Goal: Contribute content: Contribute content

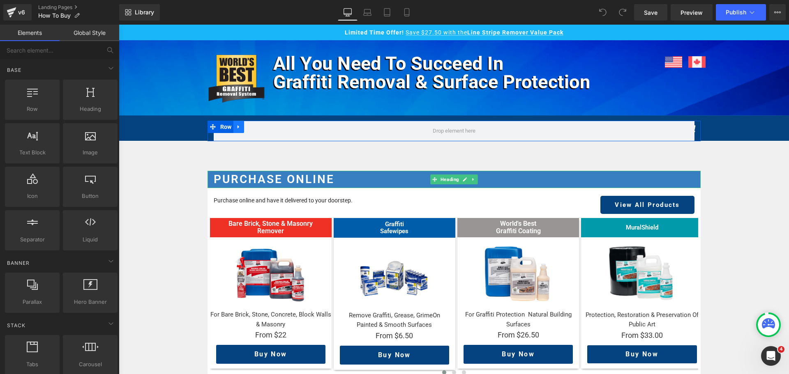
click at [237, 132] on link at bounding box center [238, 127] width 11 height 12
click at [257, 129] on icon at bounding box center [260, 127] width 6 height 6
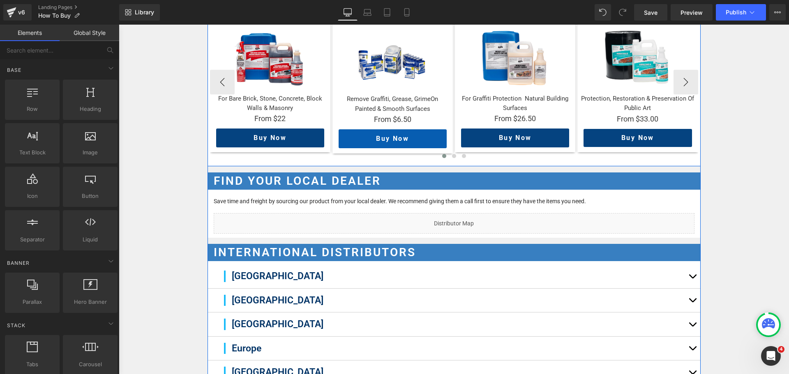
scroll to position [329, 0]
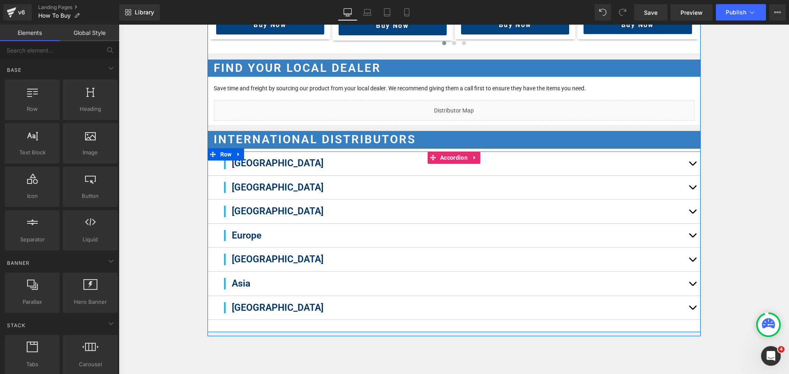
click at [690, 191] on button "button" at bounding box center [692, 188] width 16 height 24
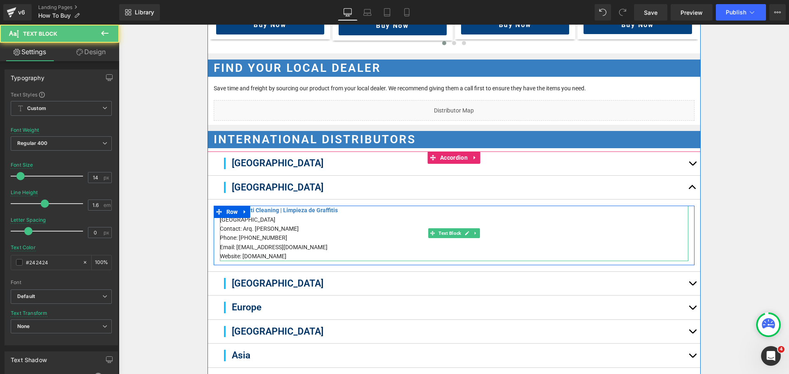
click at [267, 246] on p "Email: luisfabianpaz@recoitv.com" at bounding box center [454, 247] width 468 height 9
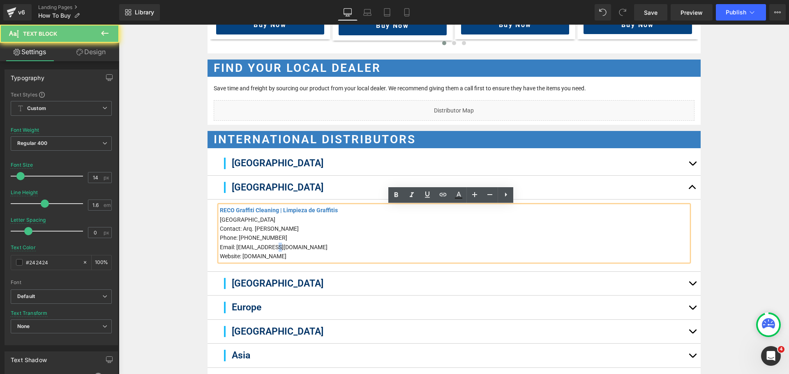
click at [267, 246] on p "Email: luisfabianpaz@recoitv.com" at bounding box center [454, 247] width 468 height 9
click at [302, 245] on p "Email: luisfabianpaz@recoitv.com" at bounding box center [454, 247] width 468 height 9
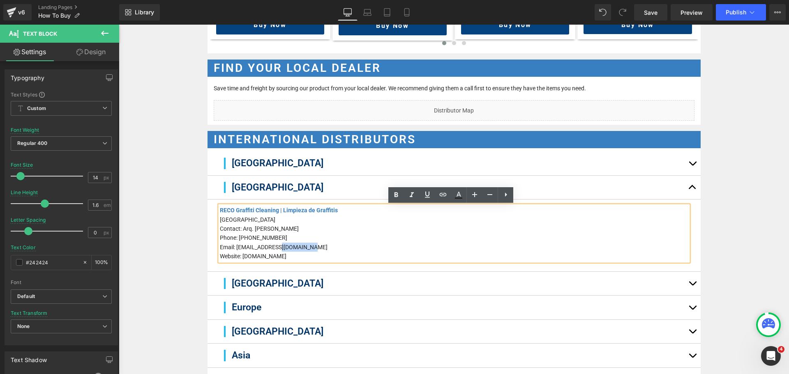
drag, startPoint x: 311, startPoint y: 247, endPoint x: 272, endPoint y: 250, distance: 38.8
click at [272, 250] on p "Email: luisfabianpaz@recoitv.com" at bounding box center [454, 247] width 468 height 9
copy p "recoitv.com"
click at [330, 247] on p "Email: luisfabianpaz@recoitv.com" at bounding box center [454, 247] width 468 height 9
drag, startPoint x: 314, startPoint y: 247, endPoint x: 234, endPoint y: 245, distance: 80.2
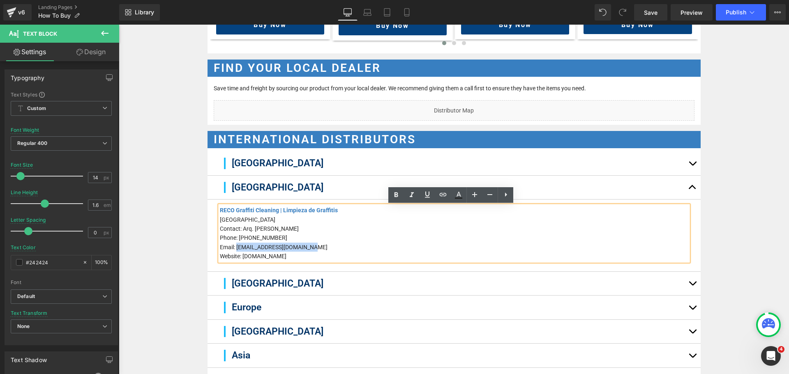
click at [234, 245] on p "Email: luisfabianpaz@recoitv.com" at bounding box center [454, 247] width 468 height 9
click at [264, 247] on strong "luisfabianpaz@recoitv.com" at bounding box center [281, 247] width 92 height 7
drag, startPoint x: 279, startPoint y: 247, endPoint x: 233, endPoint y: 248, distance: 45.2
click at [233, 248] on p "Email: luisfabianpaz@recoitv.com" at bounding box center [454, 247] width 468 height 9
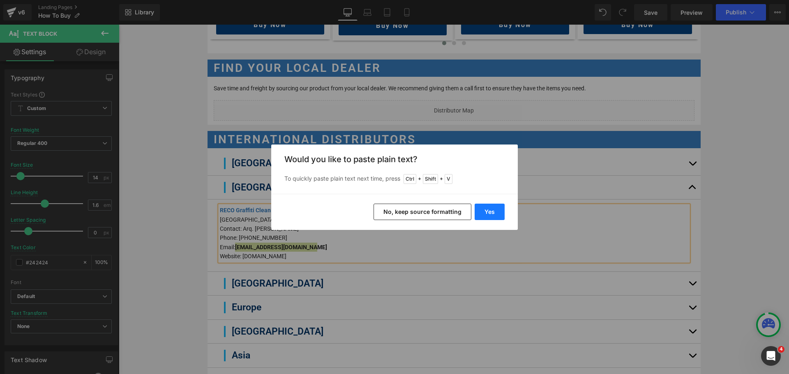
drag, startPoint x: 484, startPoint y: 207, endPoint x: 355, endPoint y: 185, distance: 130.5
click at [484, 207] on button "Yes" at bounding box center [490, 212] width 30 height 16
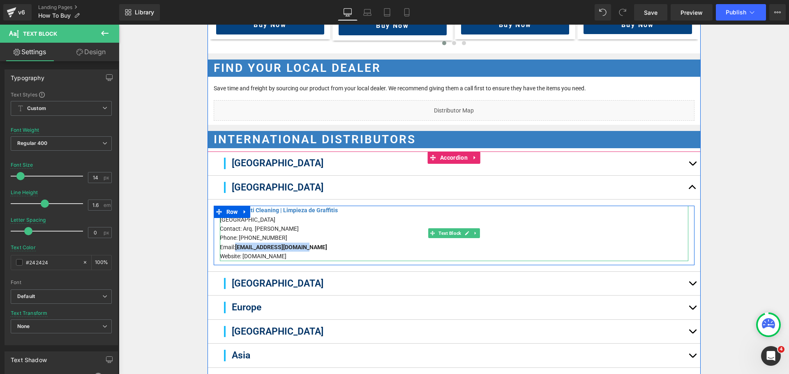
drag, startPoint x: 301, startPoint y: 247, endPoint x: 233, endPoint y: 249, distance: 68.2
click at [233, 249] on p "Email: luisfabianpaz@gmail.com" at bounding box center [454, 247] width 468 height 9
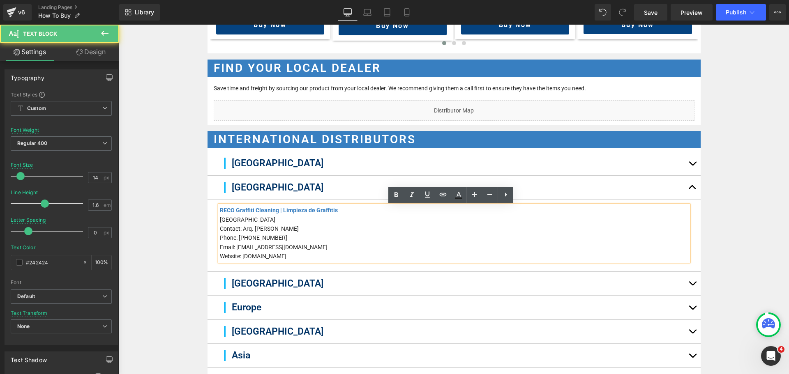
click at [276, 236] on p "Phone: 5638413016" at bounding box center [454, 237] width 468 height 9
click at [267, 236] on p "Phone: 5638413016" at bounding box center [454, 237] width 468 height 9
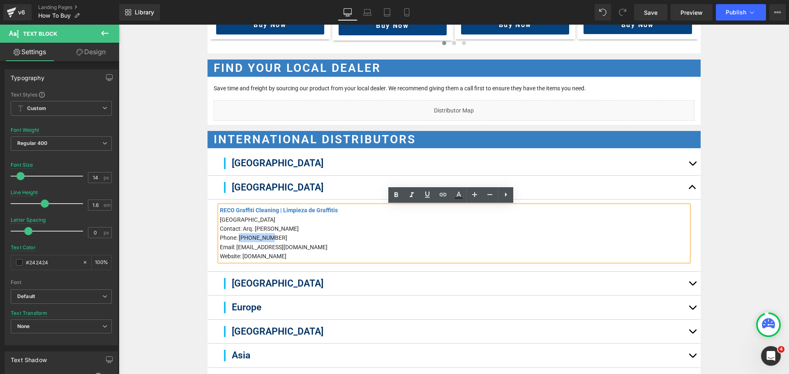
drag, startPoint x: 274, startPoint y: 236, endPoint x: 237, endPoint y: 238, distance: 37.5
click at [237, 238] on p "Phone: 5638413016" at bounding box center [454, 237] width 468 height 9
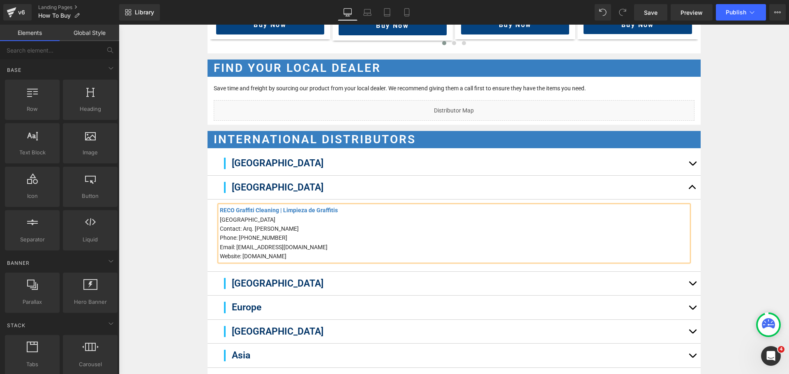
click at [751, 245] on div "Purchase Online Heading Purchase online and have it delivered to your doorstep.…" at bounding box center [454, 165] width 670 height 705
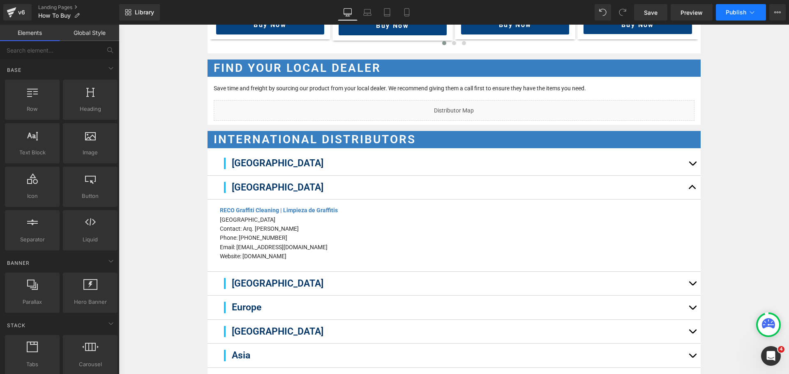
click at [737, 14] on span "Publish" at bounding box center [736, 12] width 21 height 7
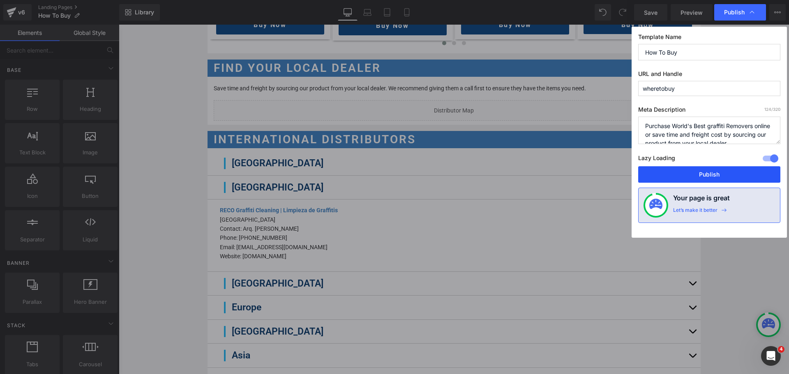
click at [728, 171] on button "Publish" at bounding box center [709, 174] width 142 height 16
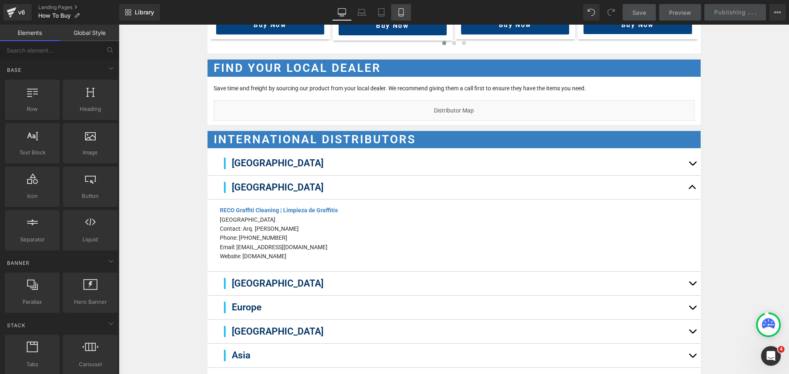
click at [397, 12] on link "Mobile" at bounding box center [401, 12] width 20 height 16
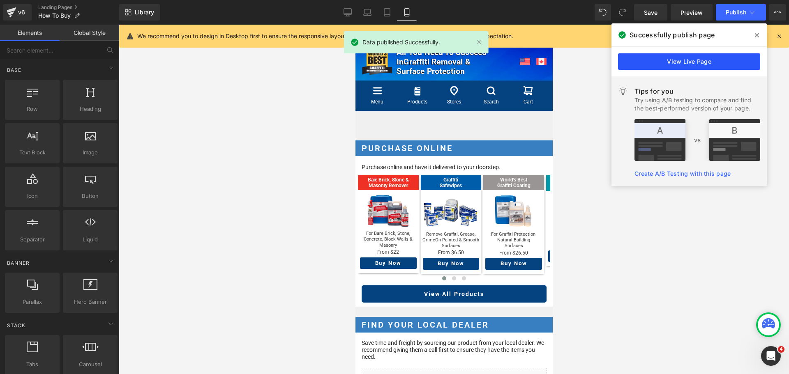
click at [708, 62] on link "View Live Page" at bounding box center [689, 61] width 142 height 16
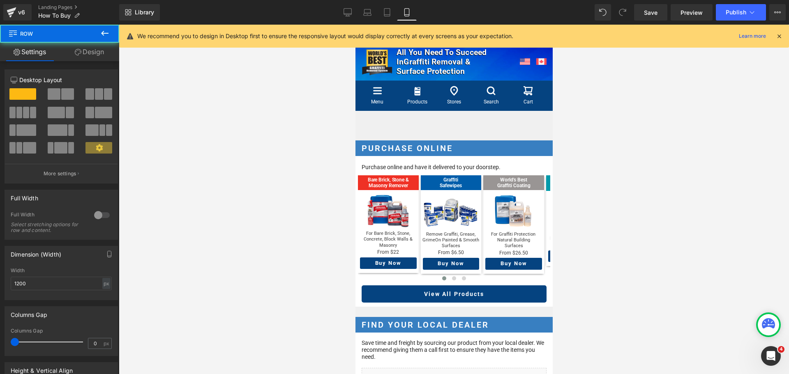
drag, startPoint x: 415, startPoint y: 125, endPoint x: 420, endPoint y: 115, distance: 11.2
click at [415, 125] on div "Purchase Online Heading Purchase online and have it delivered to your doorstep.…" at bounding box center [453, 213] width 197 height 195
click at [348, 9] on icon at bounding box center [348, 12] width 8 height 8
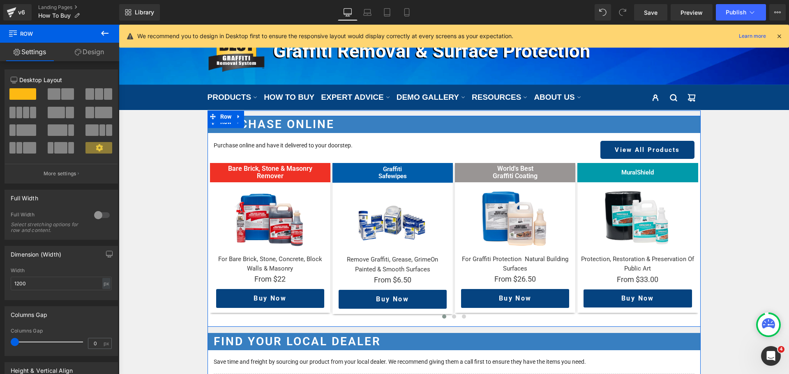
drag, startPoint x: 364, startPoint y: 136, endPoint x: 369, endPoint y: 112, distance: 24.8
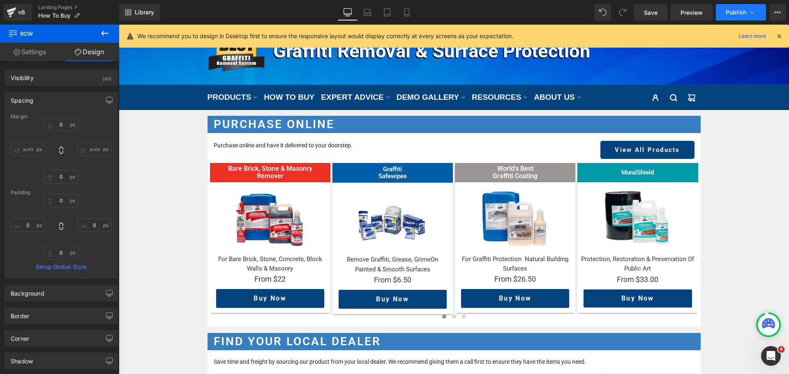
click at [738, 14] on span "Publish" at bounding box center [736, 12] width 21 height 7
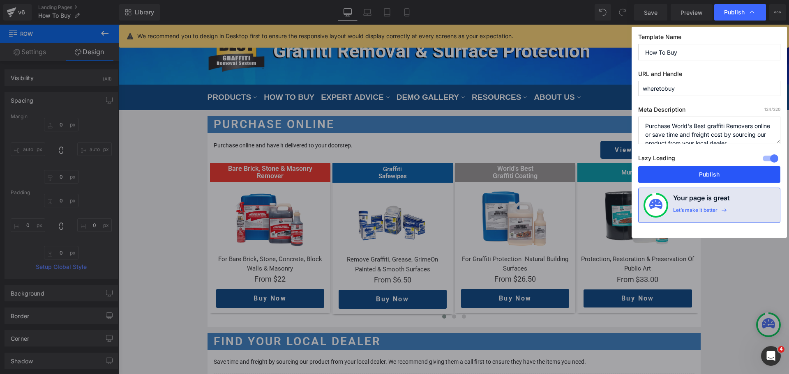
click at [707, 173] on button "Publish" at bounding box center [709, 174] width 142 height 16
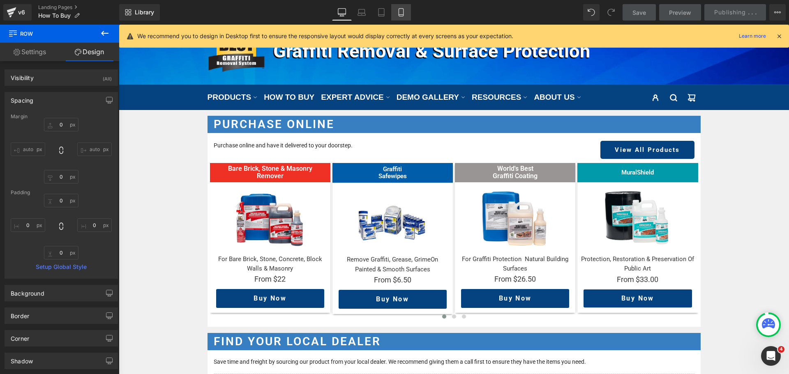
click at [402, 16] on icon at bounding box center [401, 13] width 5 height 8
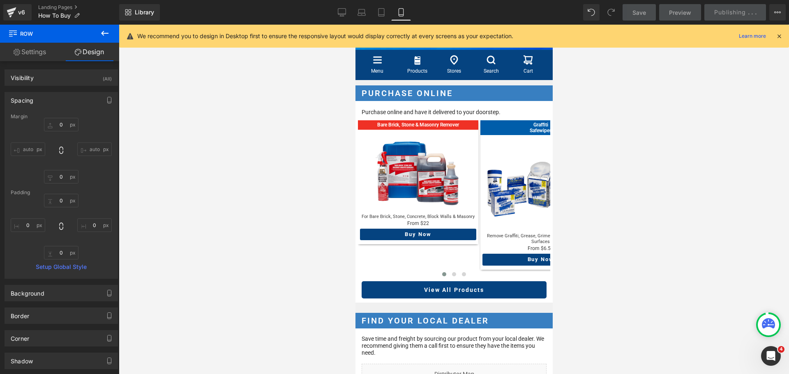
scroll to position [0, 0]
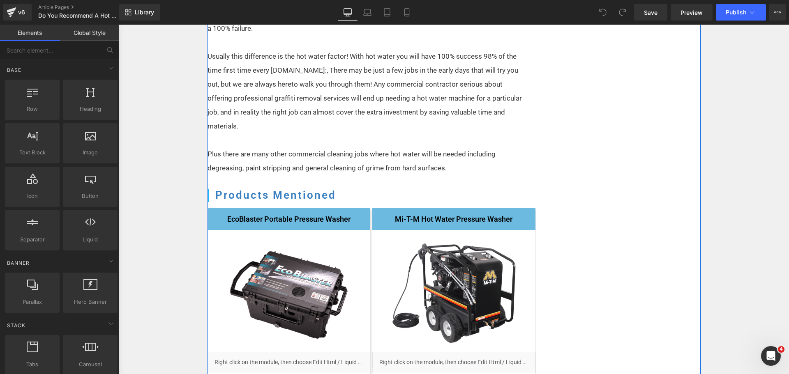
scroll to position [699, 0]
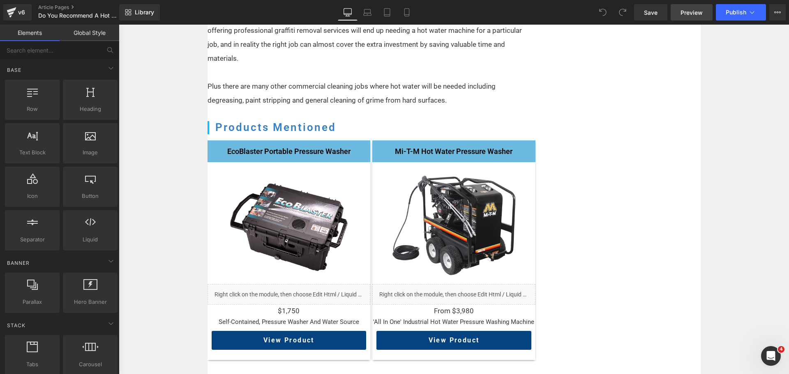
click at [692, 11] on span "Preview" at bounding box center [692, 12] width 22 height 9
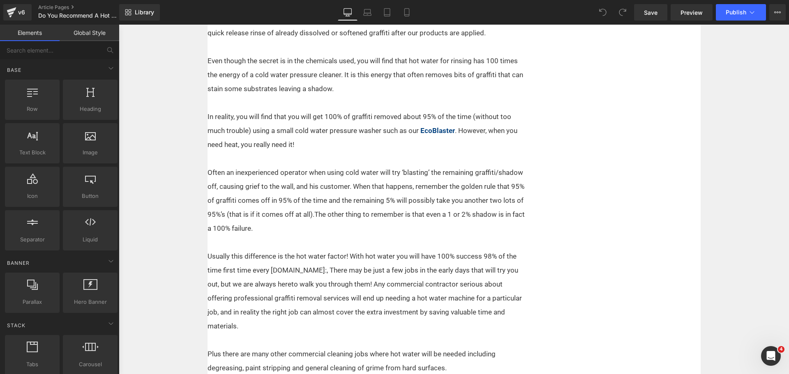
scroll to position [288, 0]
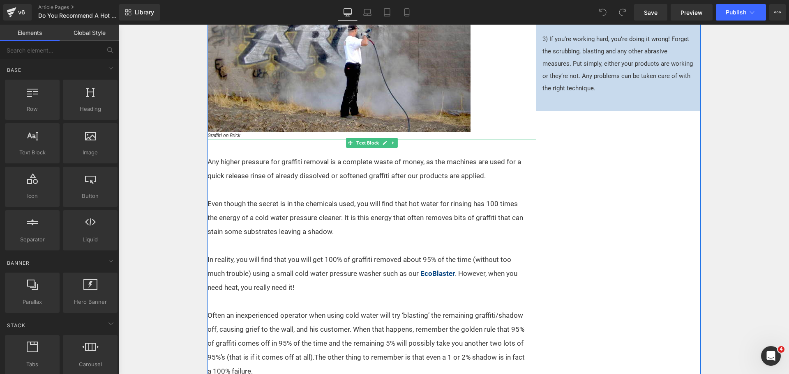
click at [306, 302] on p at bounding box center [367, 302] width 319 height 14
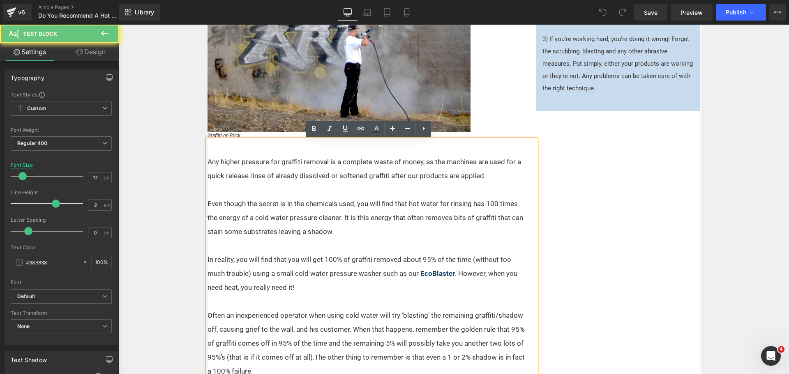
click at [309, 290] on p "In reality, you will find that you will get 100% of graffiti removed about 95% …" at bounding box center [367, 274] width 319 height 42
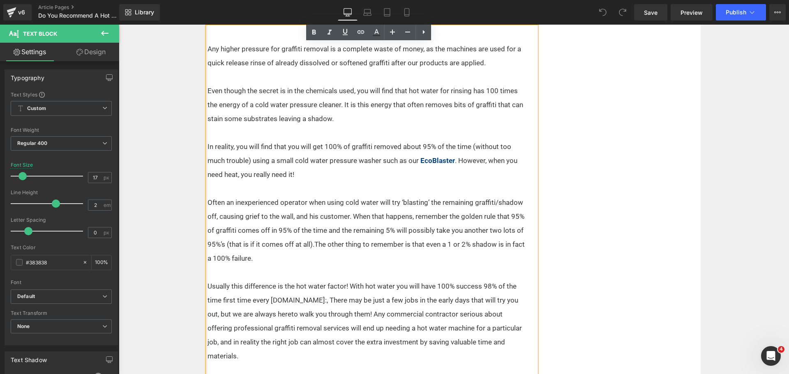
scroll to position [411, 0]
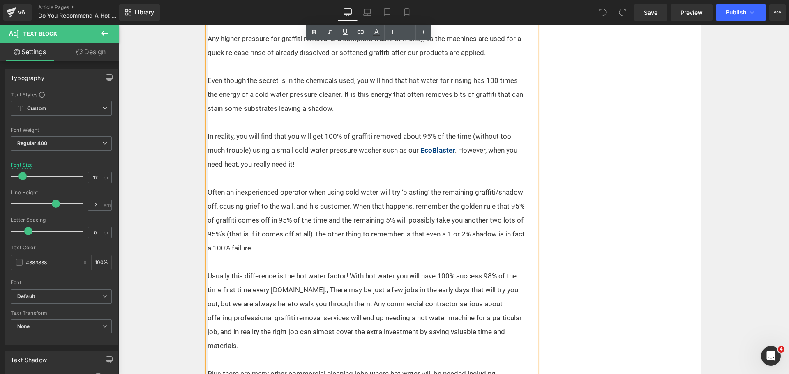
drag, startPoint x: 318, startPoint y: 168, endPoint x: 386, endPoint y: 210, distance: 79.9
click at [386, 210] on div "Any higher pressure for graffiti removal is a complete waste of money, as the m…" at bounding box center [372, 212] width 329 height 392
click at [411, 217] on p "Often an inexperienced operator when using cold water will try ‘blasting’ the r…" at bounding box center [367, 220] width 319 height 70
click at [297, 170] on p "In reality, you will find that you will get 100% of graffiti removed about 95% …" at bounding box center [367, 150] width 319 height 42
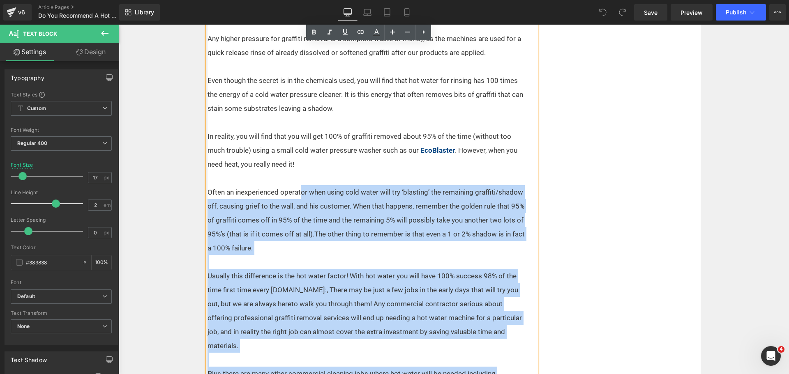
drag, startPoint x: 204, startPoint y: 191, endPoint x: 297, endPoint y: 192, distance: 93.3
click at [297, 192] on div "Any higher pressure for graffiti removal is a complete waste of money, as the m…" at bounding box center [372, 212] width 329 height 392
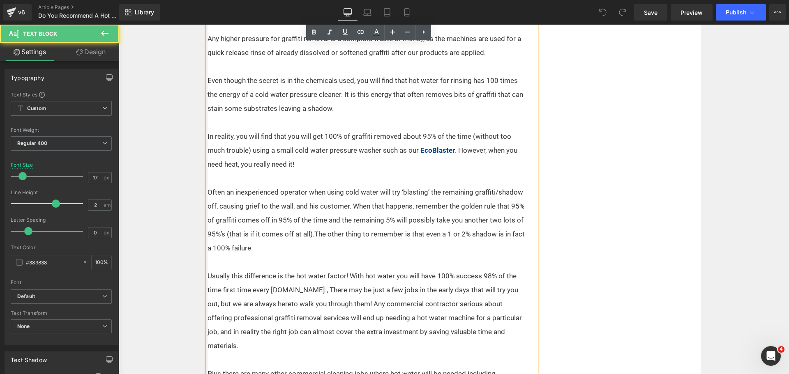
click at [275, 145] on p "In reality, you will find that you will get 100% of graffiti removed about 95% …" at bounding box center [367, 150] width 319 height 42
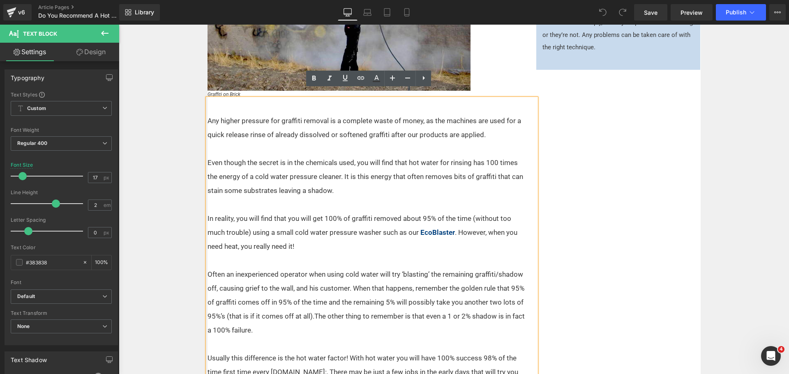
scroll to position [370, 0]
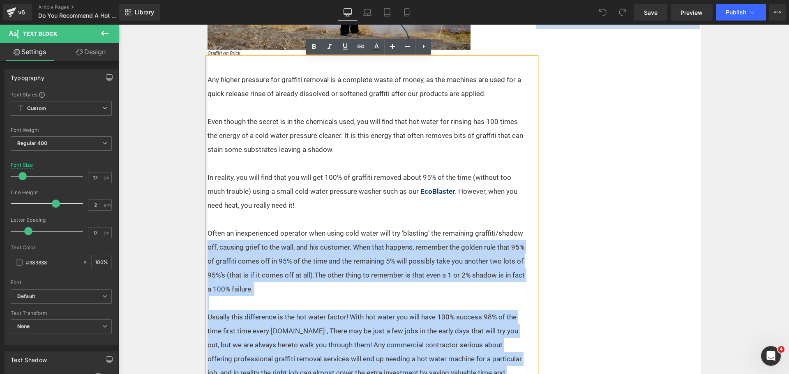
drag, startPoint x: 203, startPoint y: 231, endPoint x: 190, endPoint y: 249, distance: 22.7
click at [190, 249] on div "Text Block Home / Expert Advice / Equipment Text Block Without doubt, the most …" at bounding box center [454, 368] width 670 height 1192
click at [302, 261] on p "Often an inexperienced operator when using cold water will try ‘blasting’ the r…" at bounding box center [367, 261] width 319 height 70
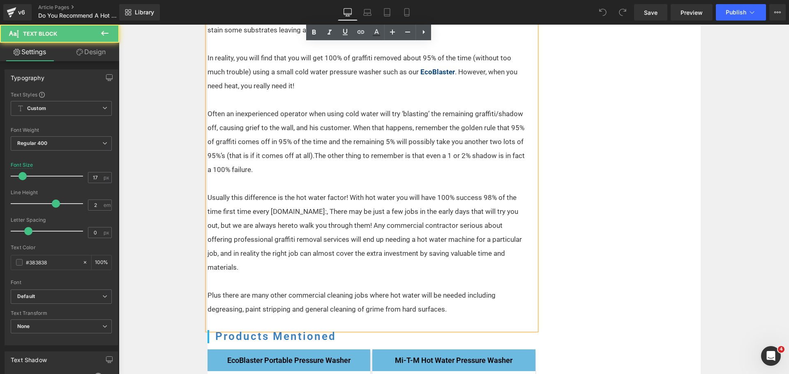
scroll to position [493, 0]
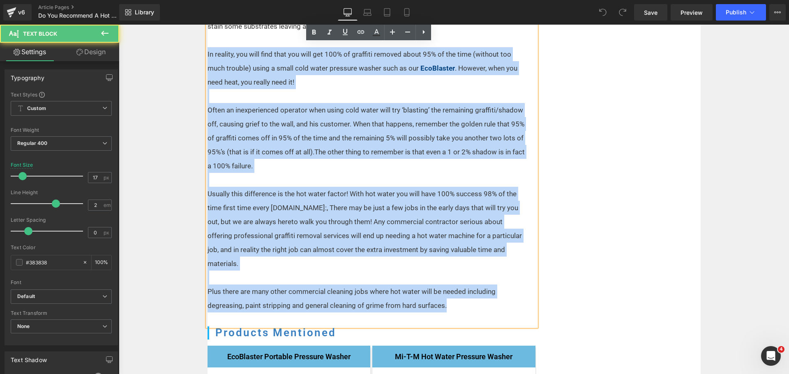
drag, startPoint x: 447, startPoint y: 296, endPoint x: 171, endPoint y: 55, distance: 366.1
click at [171, 55] on div "Text Block Home / Expert Advice / Equipment Text Block Without doubt, the most …" at bounding box center [454, 244] width 670 height 1192
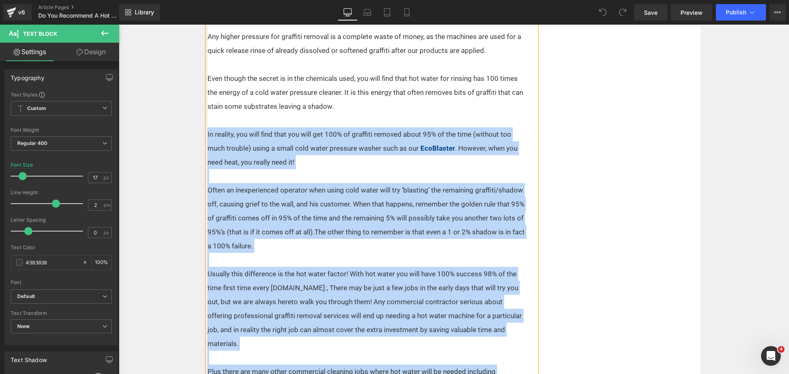
scroll to position [411, 0]
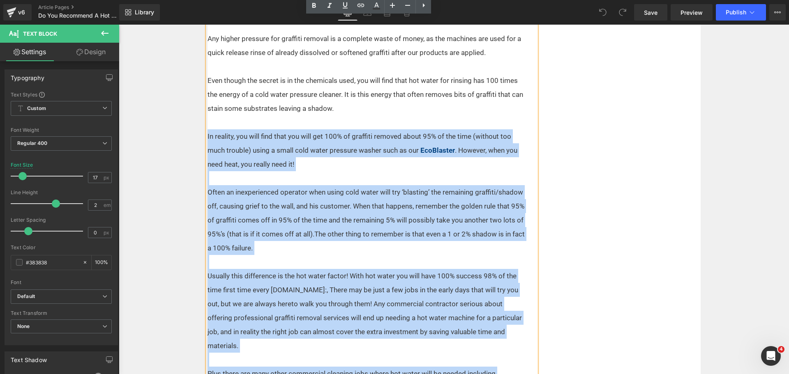
click at [623, 151] on div "Without doubt, the most ideal machine for the professional graffiti remover is …" at bounding box center [454, 210] width 493 height 932
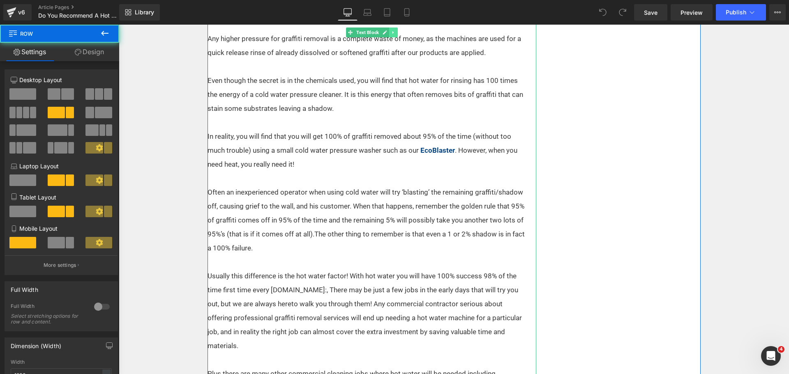
click at [393, 34] on link at bounding box center [393, 33] width 9 height 10
click at [388, 33] on icon at bounding box center [389, 32] width 5 height 5
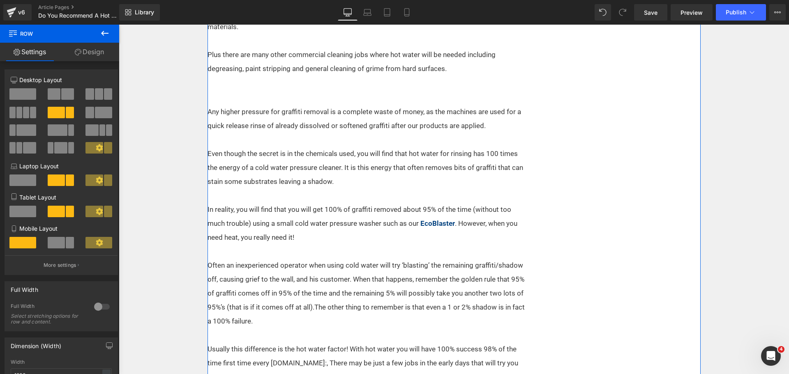
scroll to position [749, 0]
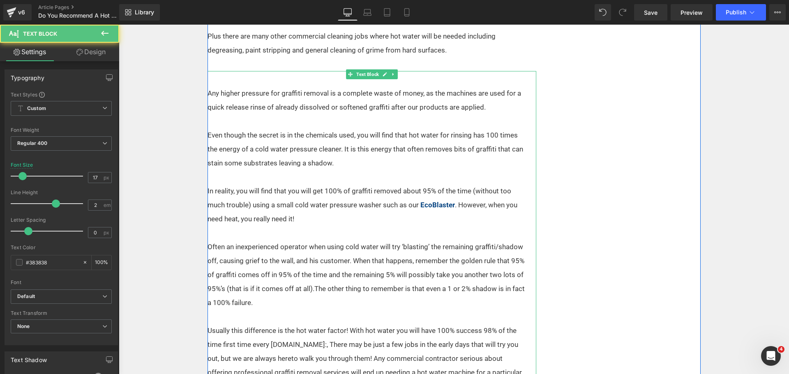
click at [291, 240] on p "Often an inexperienced operator when using cold water will try ‘blasting’ the r…" at bounding box center [367, 275] width 319 height 70
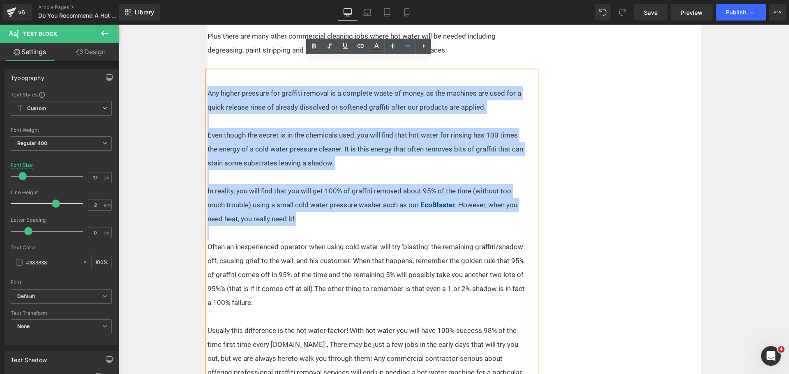
drag, startPoint x: 255, startPoint y: 177, endPoint x: 194, endPoint y: 73, distance: 120.7
click at [194, 73] on div "Text Block Home / Expert Advice / Equipment Text Block Without doubt, the most …" at bounding box center [454, 173] width 670 height 1560
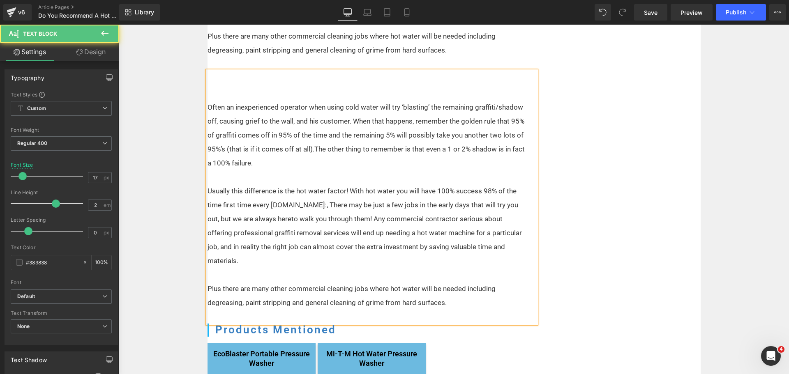
click at [227, 86] on p at bounding box center [367, 93] width 319 height 14
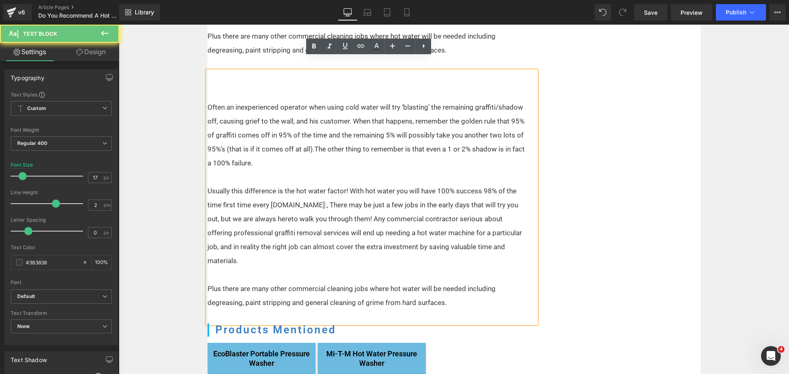
click at [231, 71] on div "Often an inexperienced operator when using cold water will try ‘blasting’ the r…" at bounding box center [372, 197] width 329 height 253
click at [232, 71] on div "Often an inexperienced operator when using cold water will try ‘blasting’ the r…" at bounding box center [372, 197] width 329 height 253
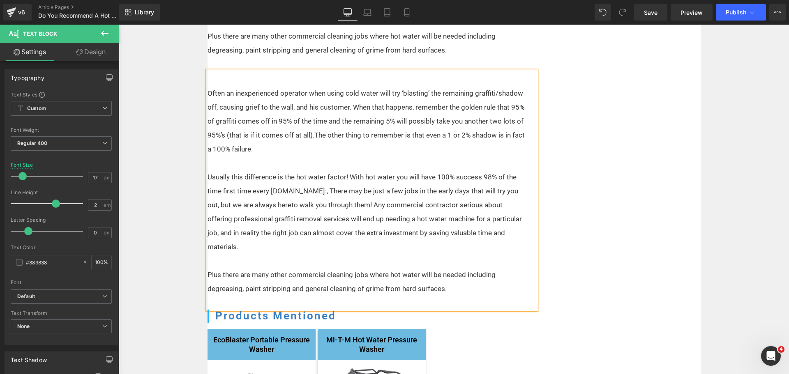
click at [234, 41] on p "Plus there are many other commercial cleaning jobs where hot water will be need…" at bounding box center [367, 43] width 319 height 28
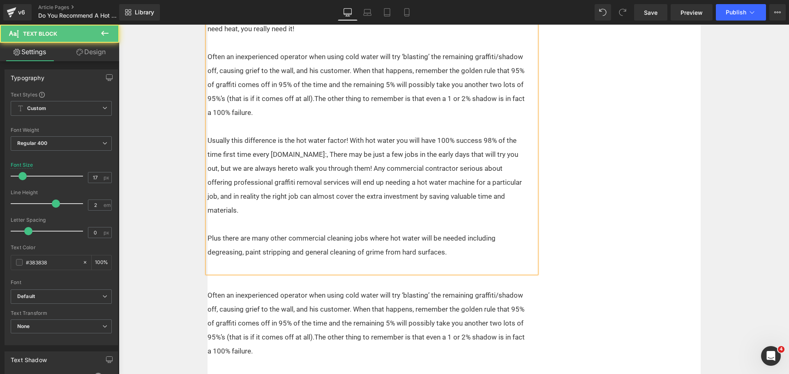
scroll to position [543, 0]
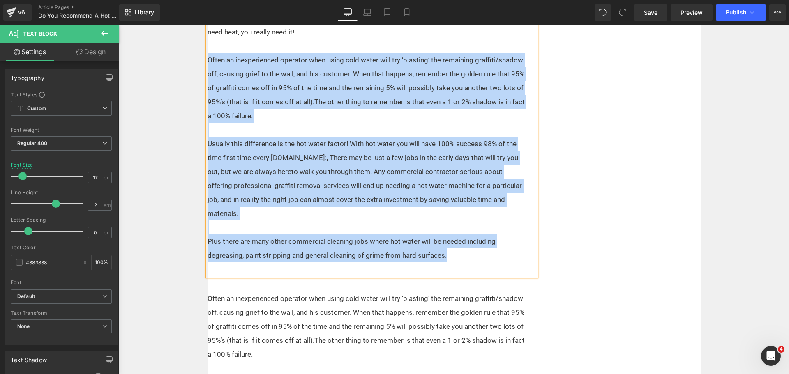
drag, startPoint x: 431, startPoint y: 231, endPoint x: 205, endPoint y: 62, distance: 281.8
click at [208, 62] on div "Any higher pressure for graffiti removal is a complete waste of money, as the m…" at bounding box center [372, 80] width 329 height 392
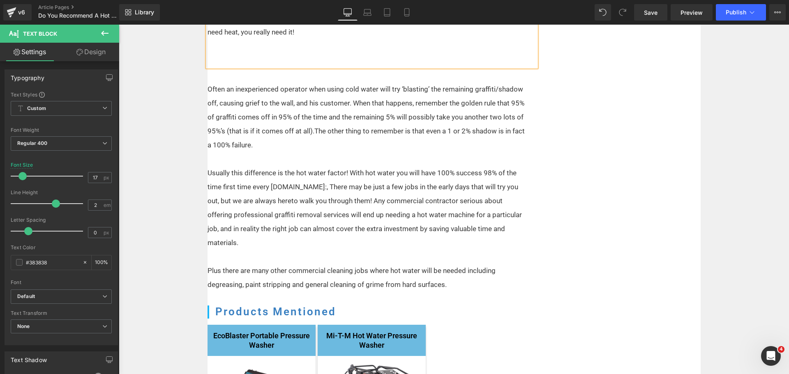
click at [248, 60] on p at bounding box center [367, 60] width 319 height 14
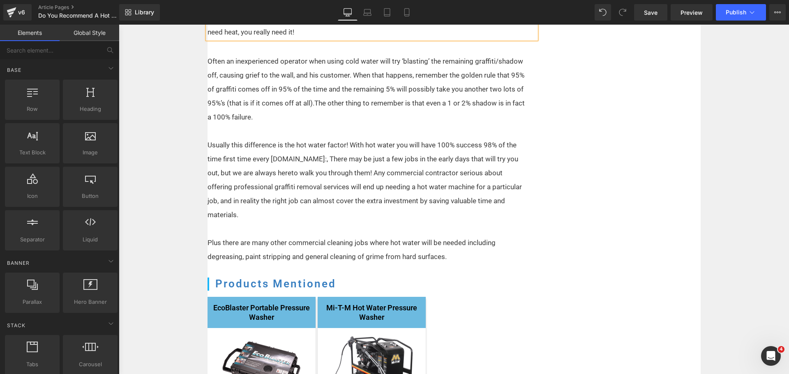
click at [175, 51] on div "Text Block Home / Expert Advice / Equipment Text Block Without doubt, the most …" at bounding box center [454, 182] width 670 height 1169
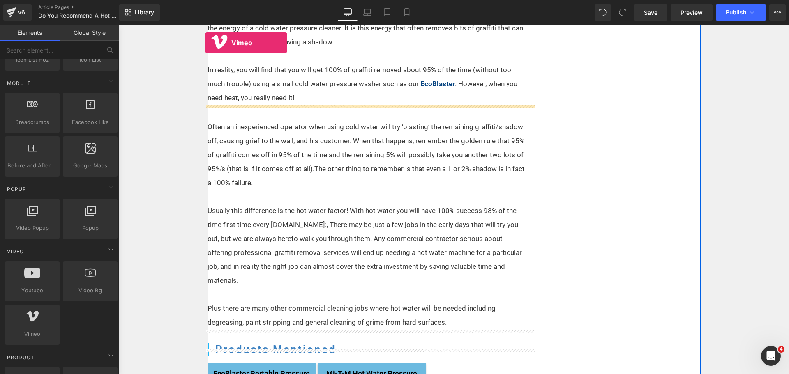
scroll to position [445, 0]
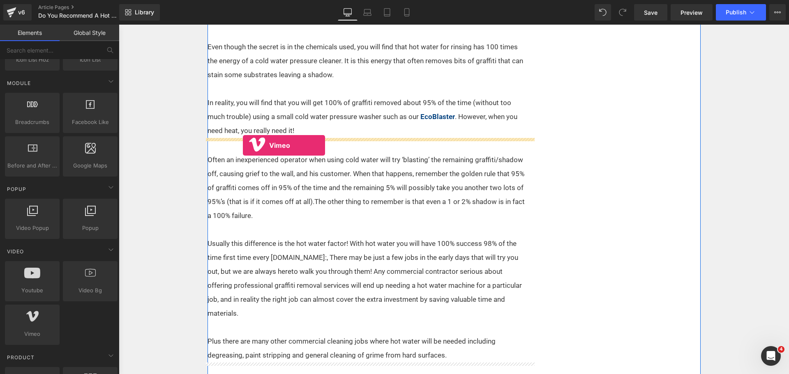
drag, startPoint x: 158, startPoint y: 356, endPoint x: 243, endPoint y: 145, distance: 227.2
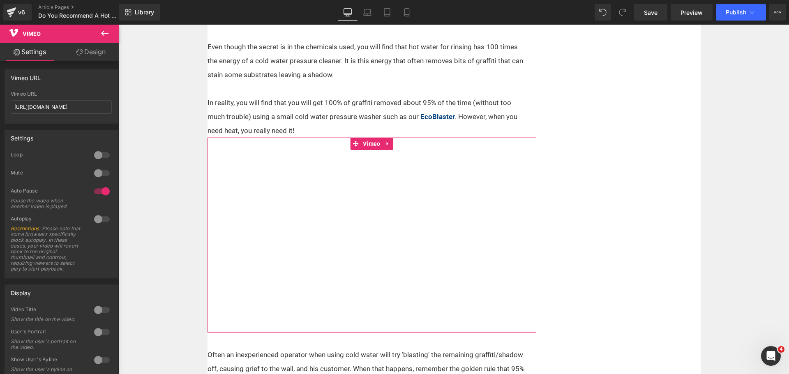
click at [92, 51] on link "Design" at bounding box center [91, 52] width 60 height 18
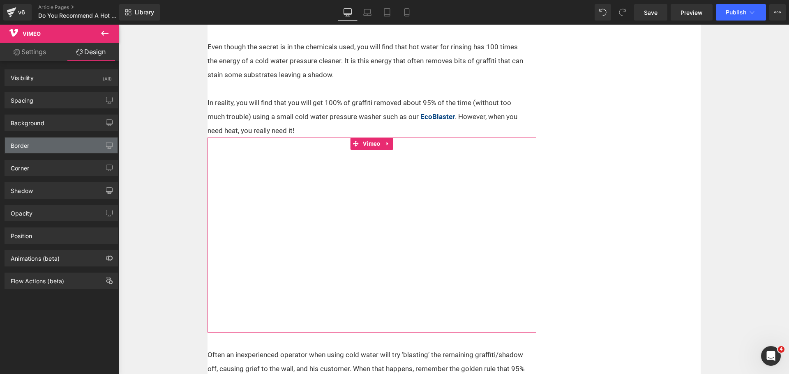
click at [35, 143] on div "Border" at bounding box center [61, 146] width 113 height 16
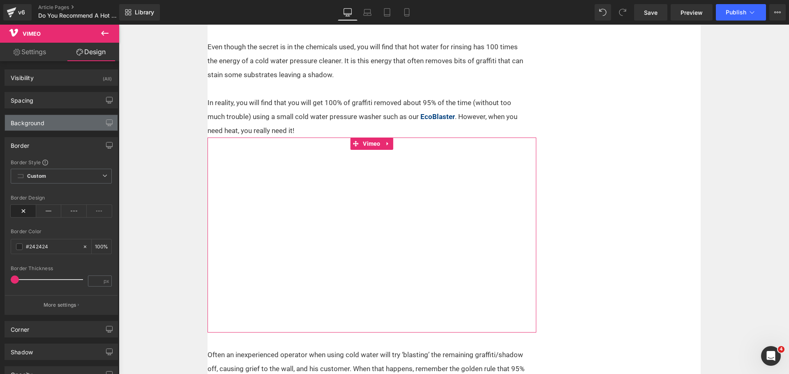
click at [42, 125] on div "Background" at bounding box center [28, 121] width 34 height 12
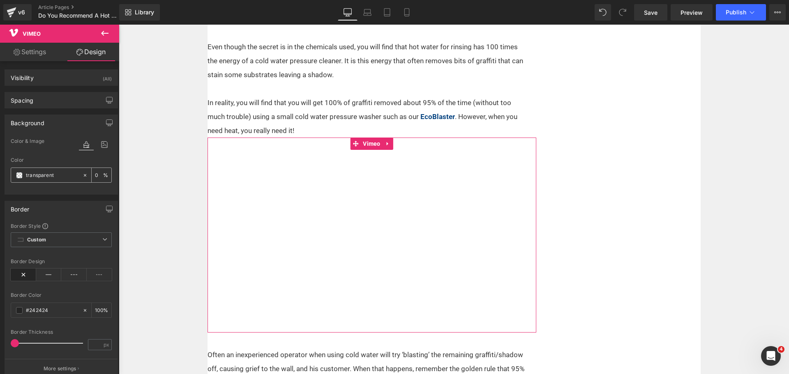
click at [21, 174] on span at bounding box center [19, 175] width 7 height 7
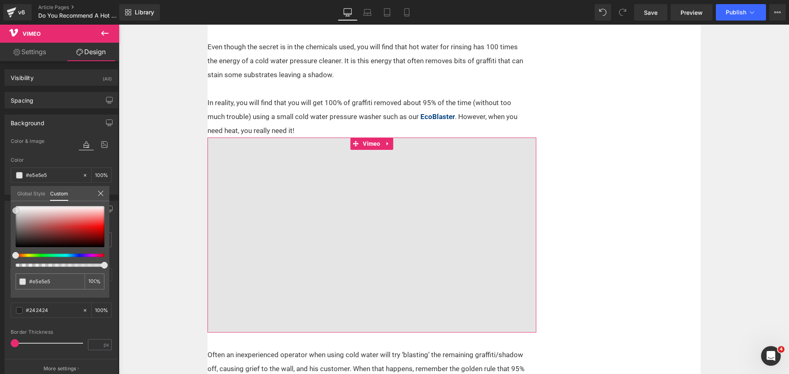
drag, startPoint x: 17, startPoint y: 222, endPoint x: 4, endPoint y: 211, distance: 17.2
click at [4, 195] on div "Background Color & Image color Color % Image Replace Image Upload image or Brow…" at bounding box center [61, 151] width 123 height 86
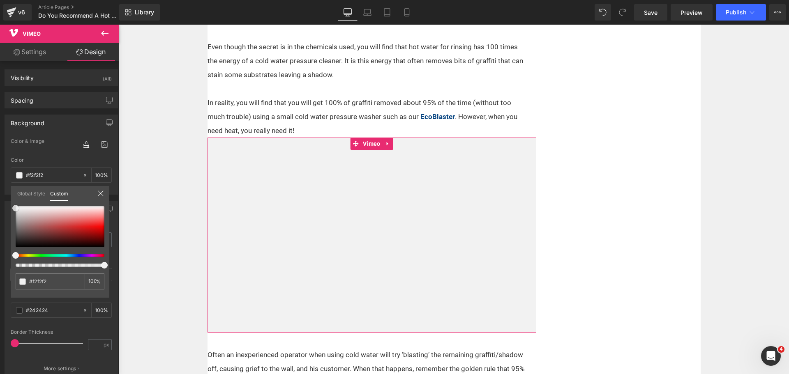
drag, startPoint x: 14, startPoint y: 209, endPoint x: 7, endPoint y: 207, distance: 7.4
click at [7, 195] on div "Background Color & Image color Color % Image Replace Image Upload image or Brow…" at bounding box center [61, 151] width 123 height 86
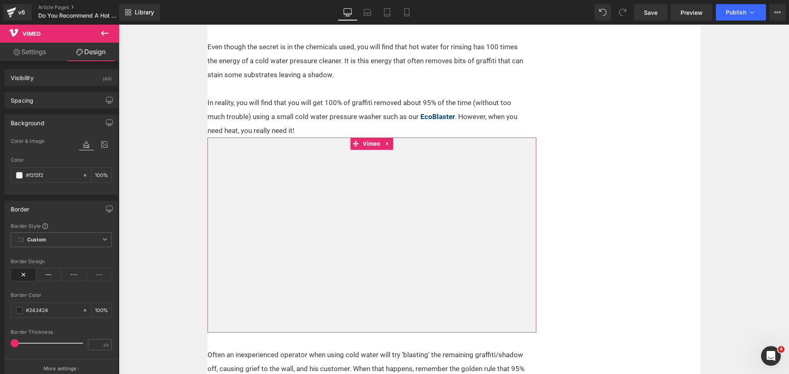
click at [34, 100] on div "Spacing" at bounding box center [61, 100] width 113 height 16
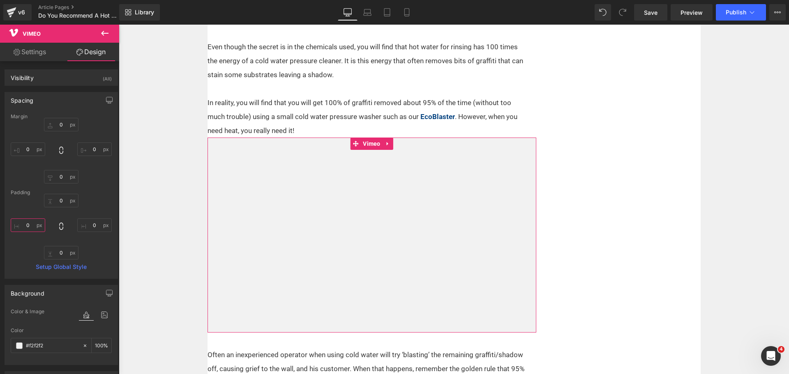
click at [32, 228] on input "text" at bounding box center [28, 226] width 35 height 14
type input "15"
click at [88, 226] on input "text" at bounding box center [94, 226] width 35 height 14
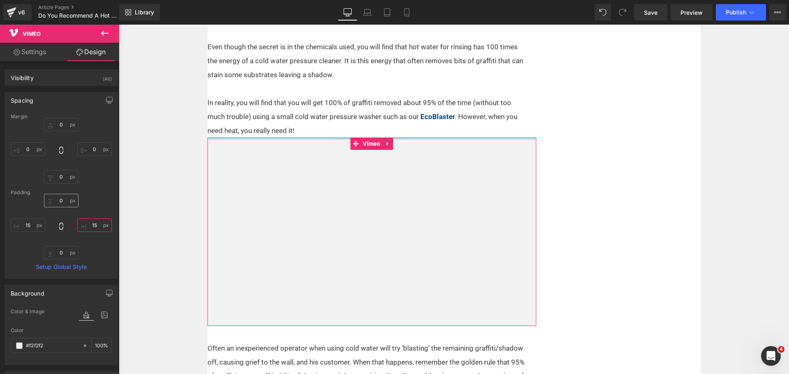
type input "15"
click at [65, 200] on input "text" at bounding box center [61, 201] width 35 height 14
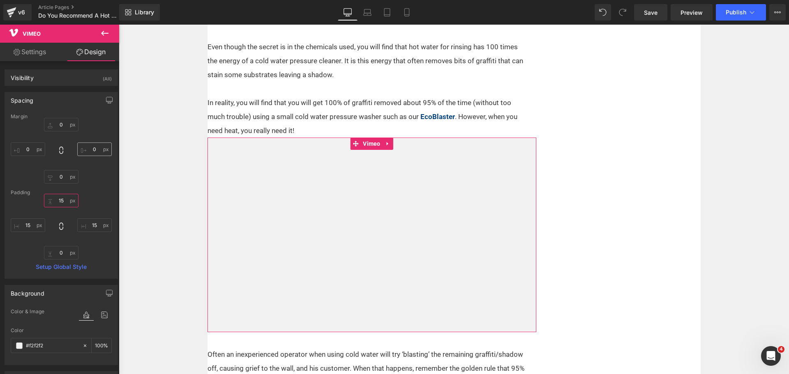
type input "15"
click at [92, 143] on input "text" at bounding box center [94, 150] width 35 height 14
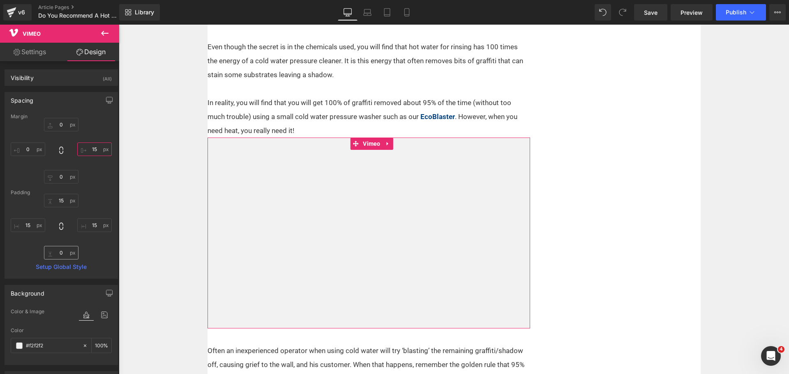
type input "15"
click at [55, 253] on input "text" at bounding box center [61, 253] width 35 height 14
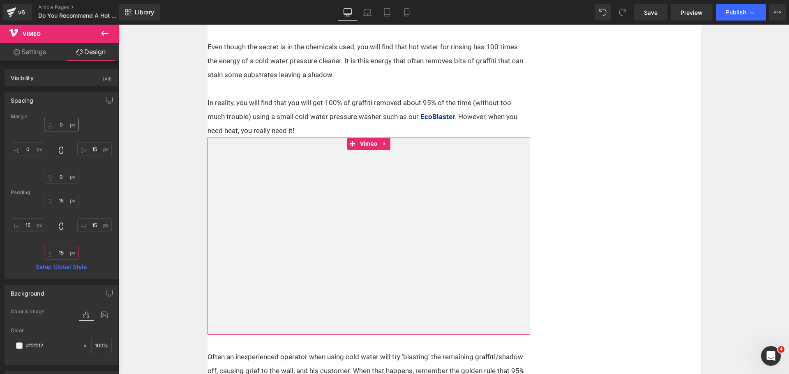
type input "15"
click at [67, 123] on input "text" at bounding box center [61, 125] width 35 height 14
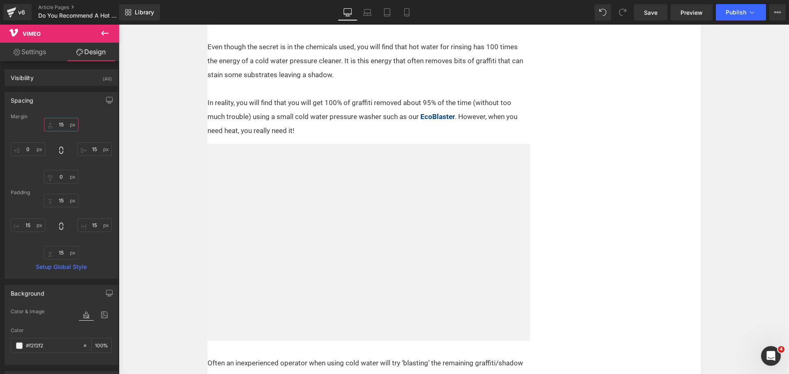
type input "15"
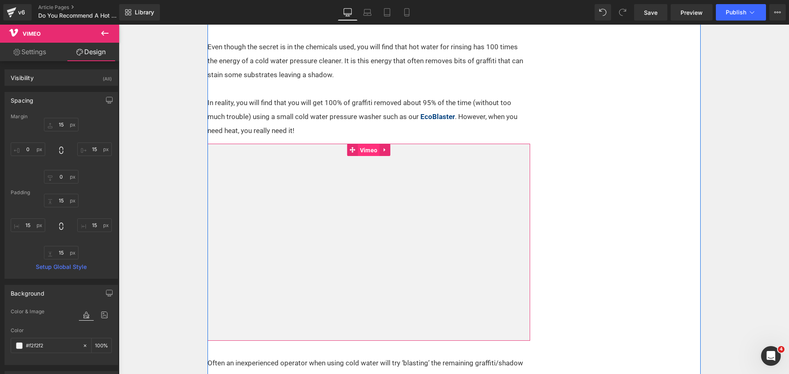
click at [368, 152] on span "Vimeo" at bounding box center [369, 150] width 22 height 12
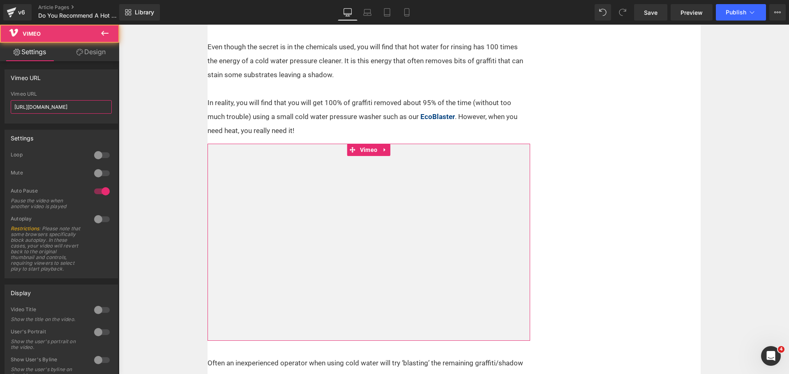
click at [60, 111] on input "[URL][DOMAIN_NAME]" at bounding box center [61, 107] width 101 height 14
click at [61, 111] on input "[URL][DOMAIN_NAME]" at bounding box center [61, 107] width 101 height 14
paste input "981666382?fl=pl&fe=sh"
type input "[URL][DOMAIN_NAME]"
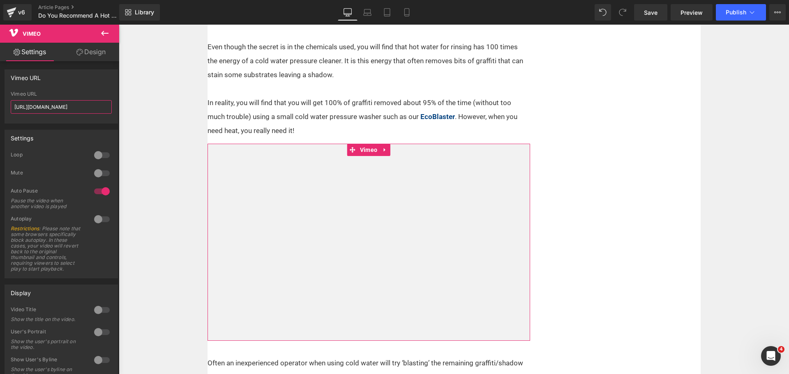
scroll to position [0, 9]
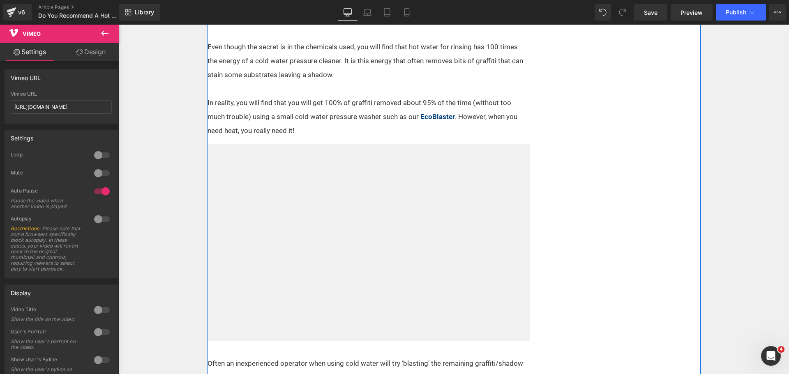
click at [609, 215] on div "Without doubt, the most ideal machine for the professional graffiti remover is …" at bounding box center [454, 267] width 493 height 1112
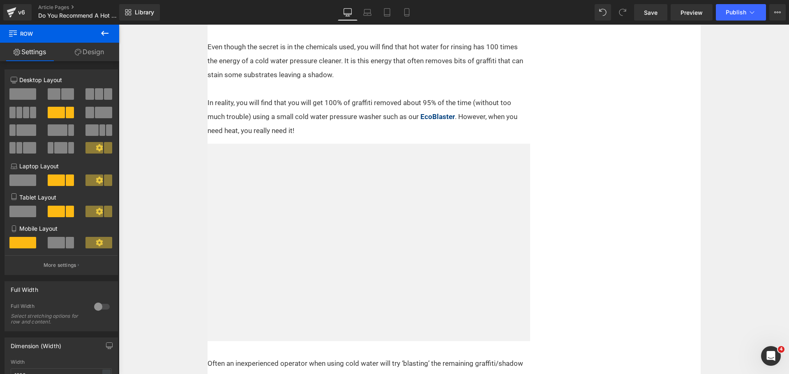
click at [106, 36] on icon at bounding box center [105, 33] width 10 height 10
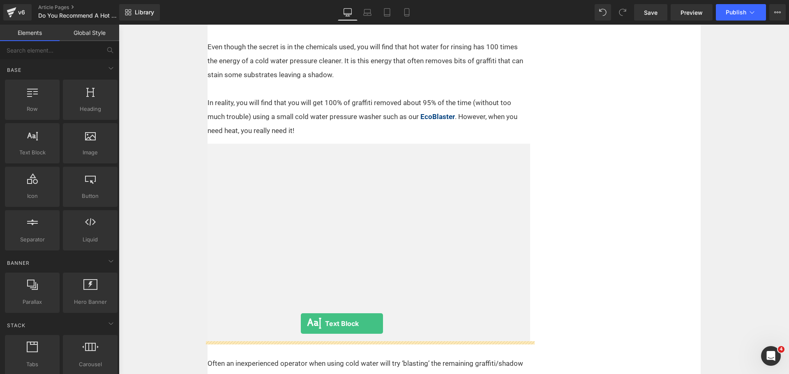
scroll to position [478, 0]
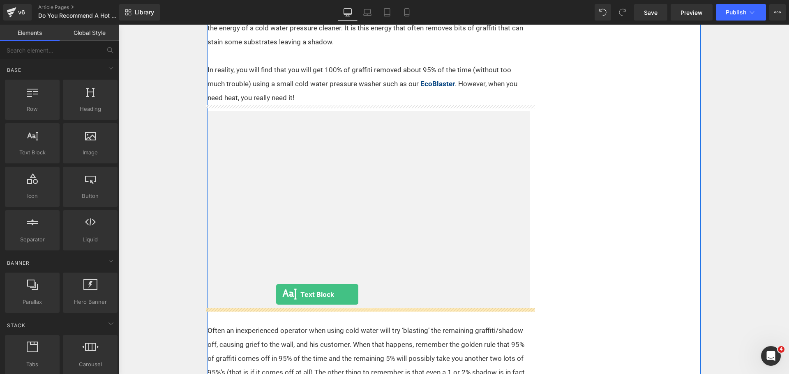
drag, startPoint x: 170, startPoint y: 182, endPoint x: 276, endPoint y: 295, distance: 155.2
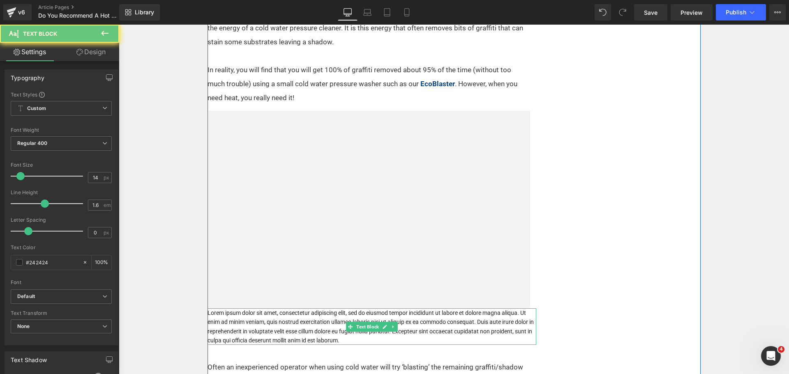
click at [310, 322] on p "Lorem ipsum dolor sit amet, consectetur adipiscing elit, sed do eiusmod tempor …" at bounding box center [372, 327] width 329 height 37
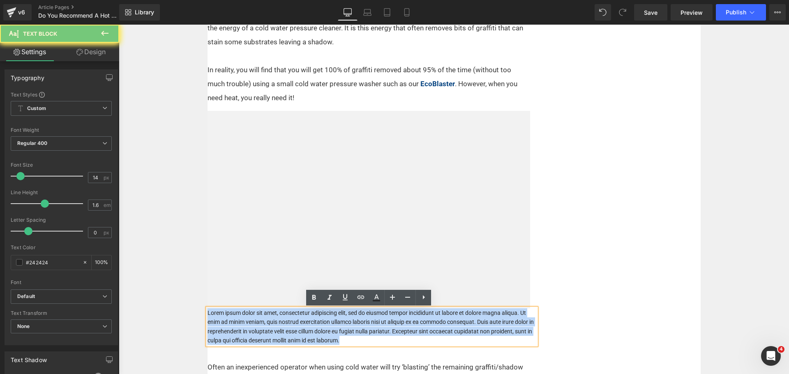
click at [310, 322] on p "Lorem ipsum dolor sit amet, consectetur adipiscing elit, sed do eiusmod tempor …" at bounding box center [372, 327] width 329 height 37
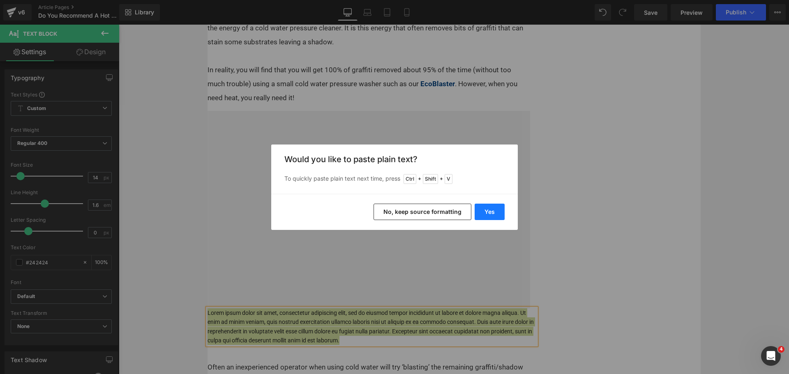
click at [493, 210] on button "Yes" at bounding box center [490, 212] width 30 height 16
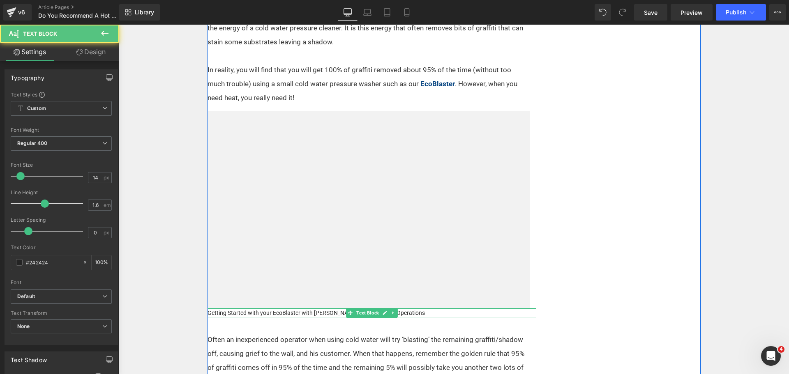
click at [312, 314] on p "Getting Started with your EcoBlaster with [PERSON_NAME], Director of US Operati…" at bounding box center [372, 313] width 329 height 9
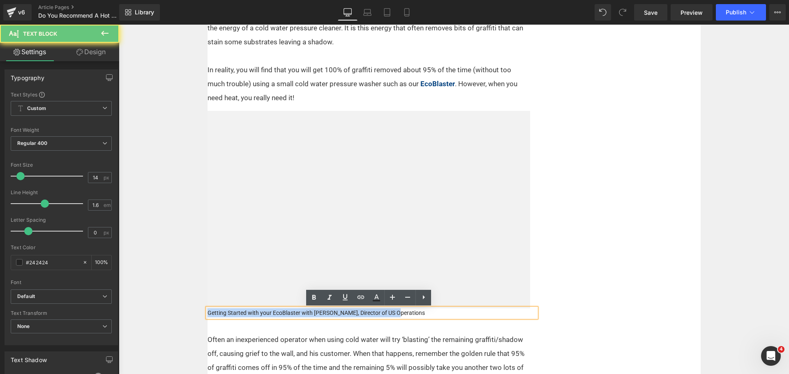
click at [312, 314] on p "Getting Started with your EcoBlaster with [PERSON_NAME], Director of US Operati…" at bounding box center [372, 313] width 329 height 9
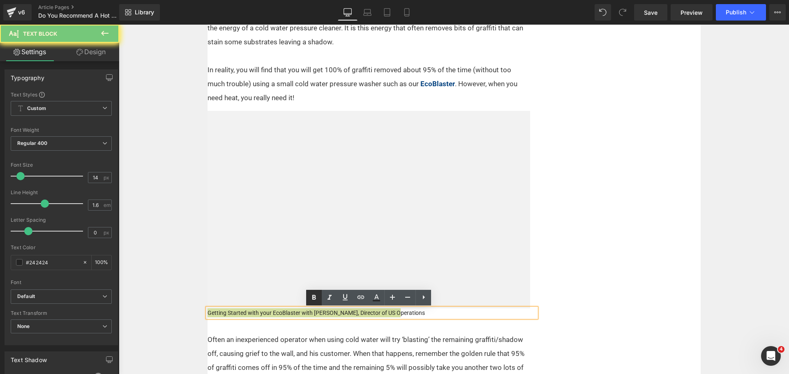
click at [316, 297] on icon at bounding box center [314, 298] width 10 height 10
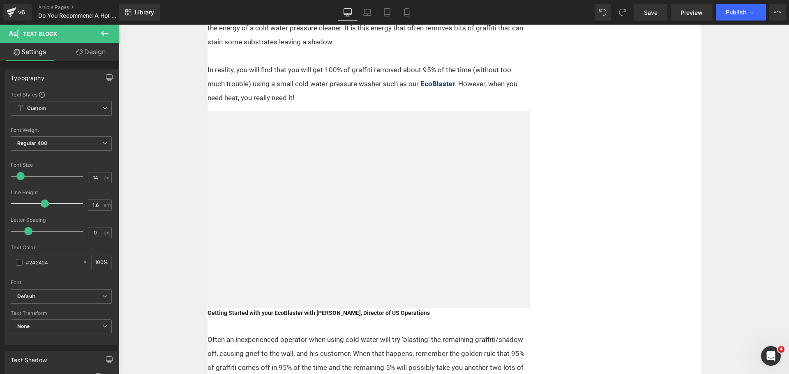
click at [92, 53] on link "Design" at bounding box center [91, 52] width 60 height 18
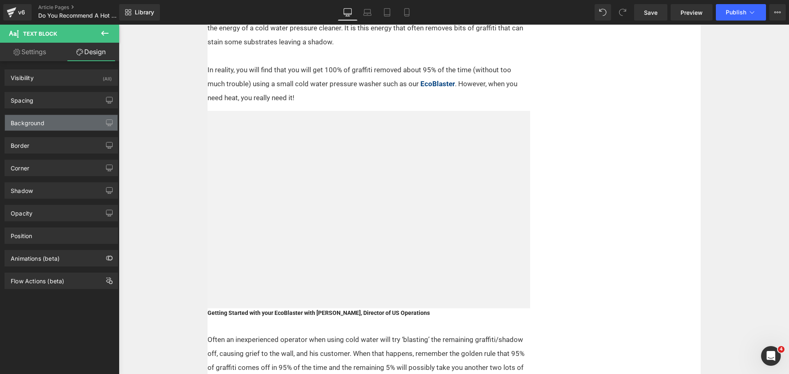
click at [53, 123] on div "Background" at bounding box center [61, 123] width 113 height 16
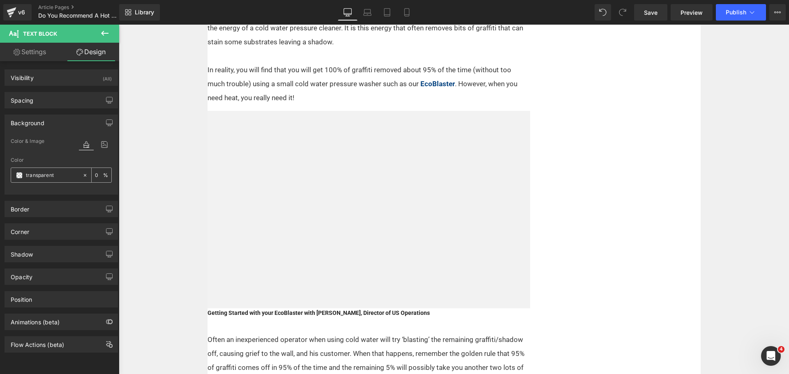
click at [19, 175] on span at bounding box center [19, 175] width 7 height 7
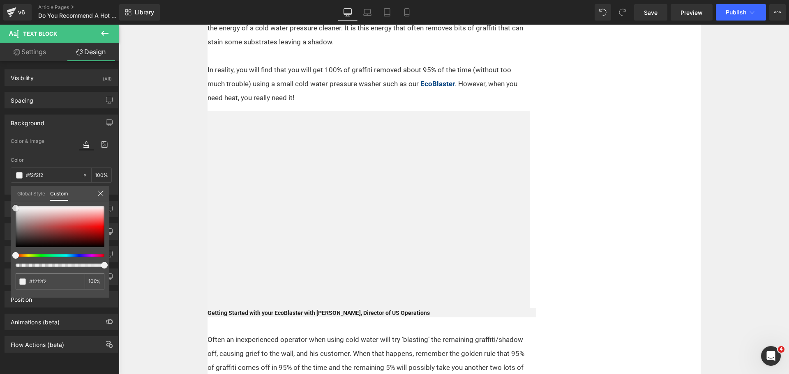
drag, startPoint x: 15, startPoint y: 216, endPoint x: 9, endPoint y: 208, distance: 9.5
click at [9, 195] on div "Background Color & Image color Color % Image Replace Image Upload image or Brow…" at bounding box center [61, 151] width 123 height 86
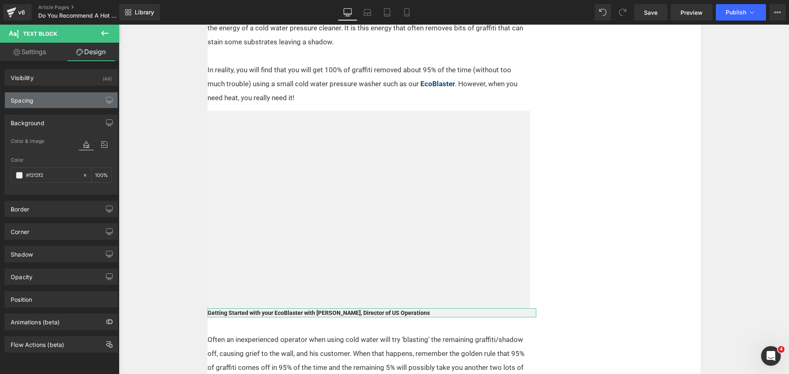
click at [54, 96] on div "Spacing" at bounding box center [61, 100] width 113 height 16
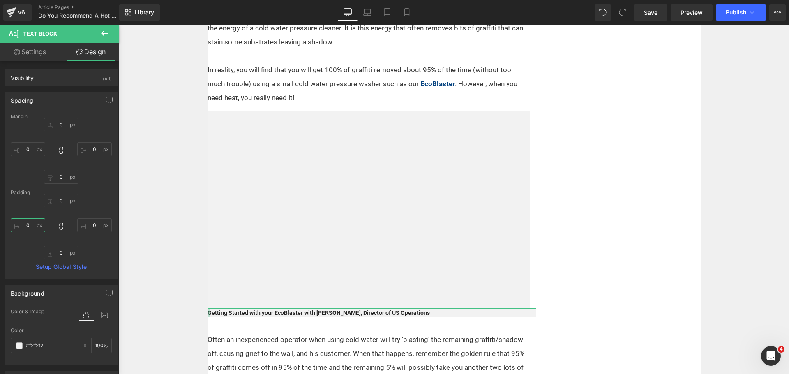
click at [24, 223] on input "text" at bounding box center [28, 226] width 35 height 14
type input "15"
click at [91, 225] on input "text" at bounding box center [94, 226] width 35 height 14
type input "15"
click at [58, 257] on input "text" at bounding box center [61, 253] width 35 height 14
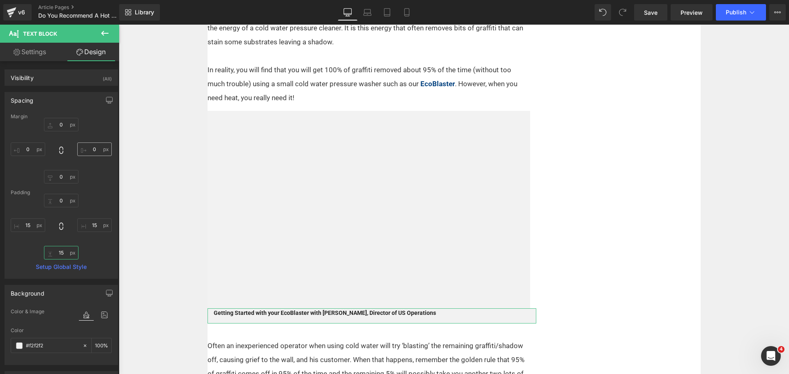
type input "15"
click at [89, 154] on input "text" at bounding box center [94, 150] width 35 height 14
type input "15"
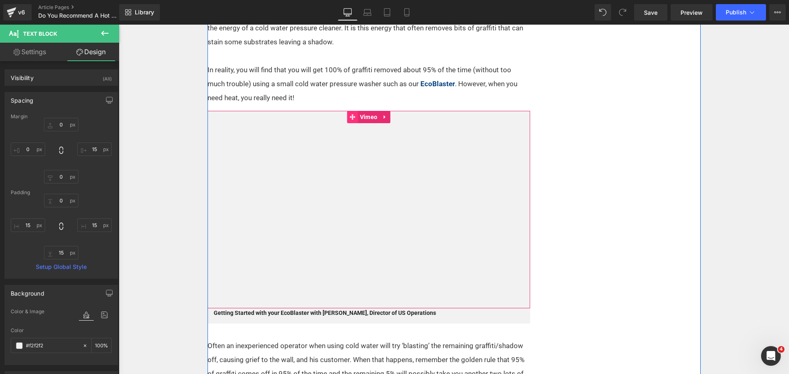
click at [350, 119] on icon at bounding box center [353, 117] width 6 height 6
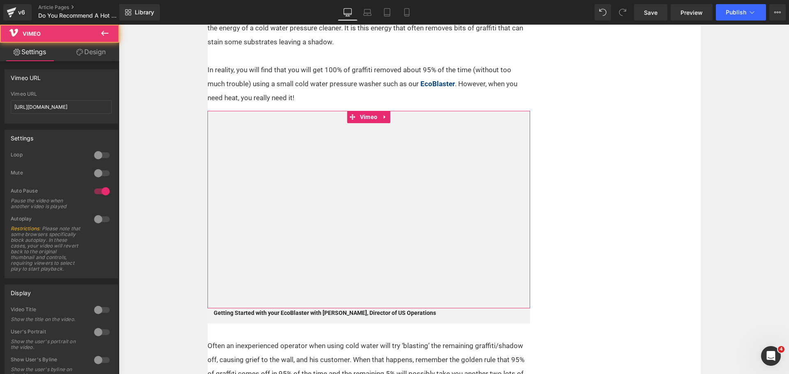
click at [93, 53] on link "Design" at bounding box center [91, 52] width 60 height 18
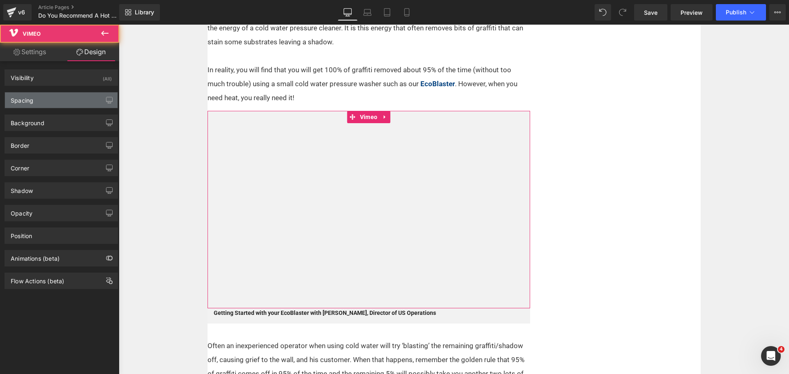
click at [58, 102] on div "Spacing" at bounding box center [61, 100] width 113 height 16
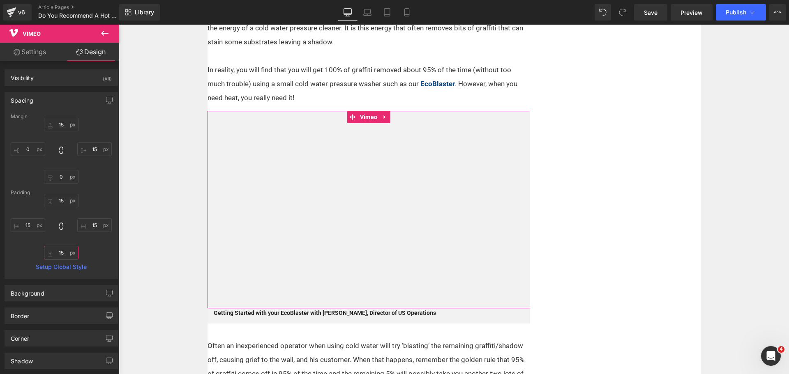
click at [61, 251] on input "15" at bounding box center [61, 253] width 35 height 14
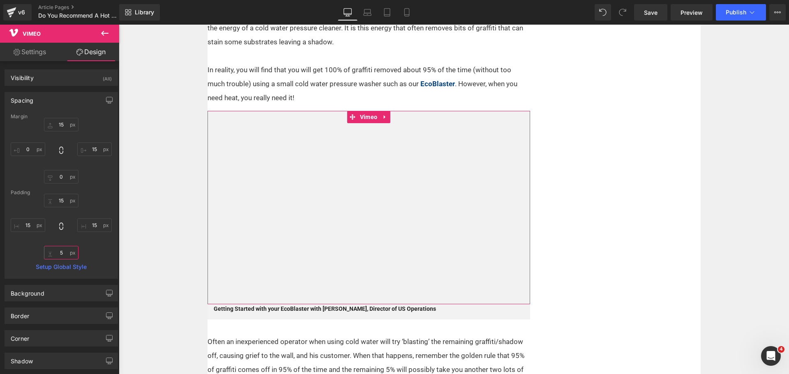
click at [64, 250] on input "5" at bounding box center [61, 253] width 35 height 14
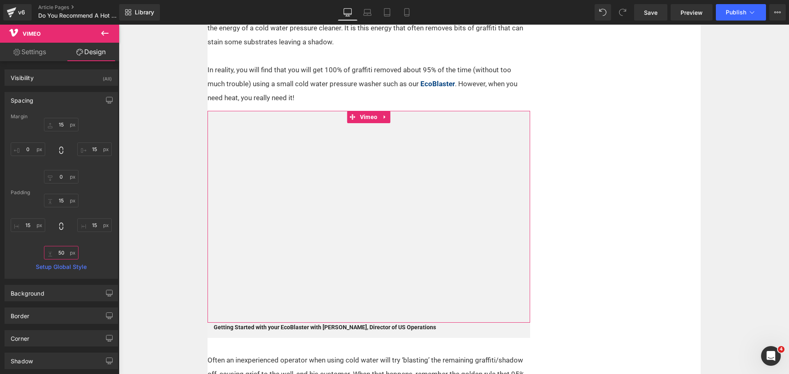
click at [65, 250] on input "50" at bounding box center [61, 253] width 35 height 14
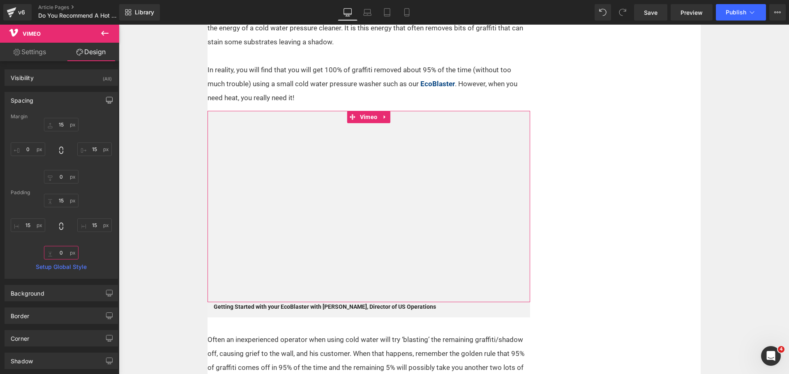
type input "0"
click at [107, 106] on button "button" at bounding box center [109, 100] width 13 height 16
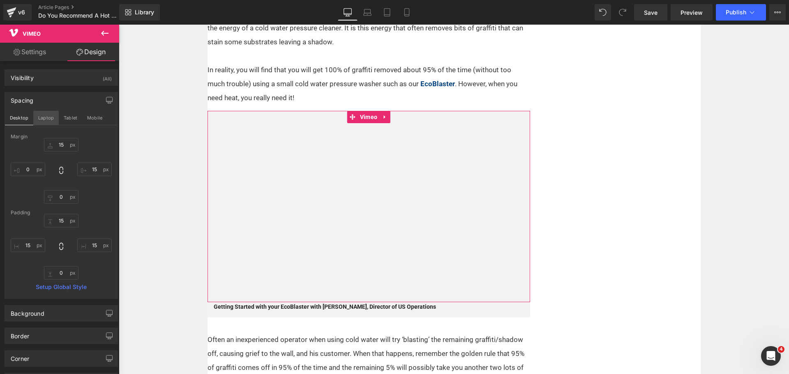
click at [51, 115] on button "Laptop" at bounding box center [45, 118] width 25 height 14
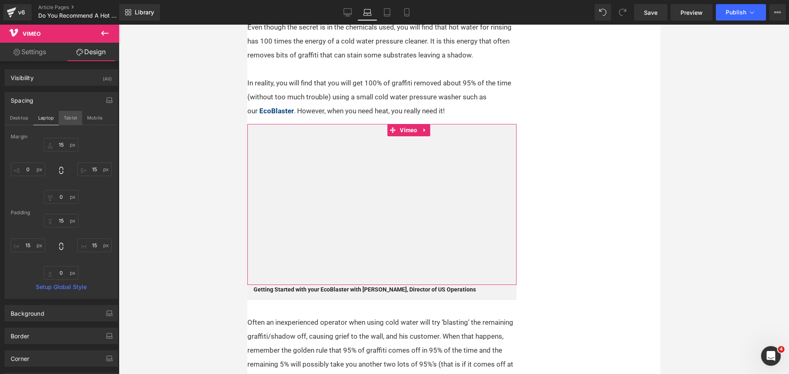
click at [70, 115] on button "Tablet" at bounding box center [70, 118] width 23 height 14
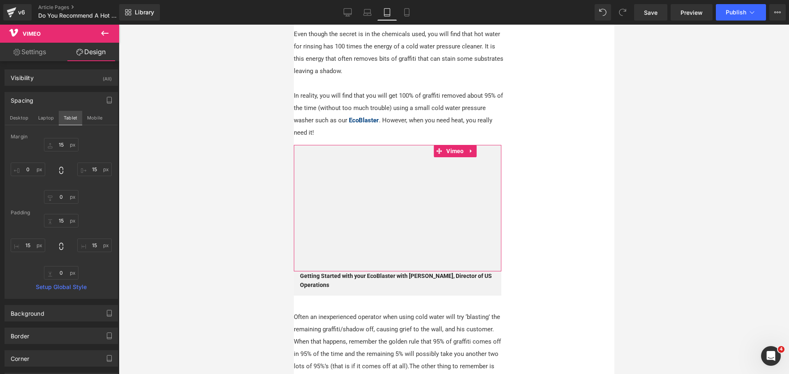
scroll to position [407, 0]
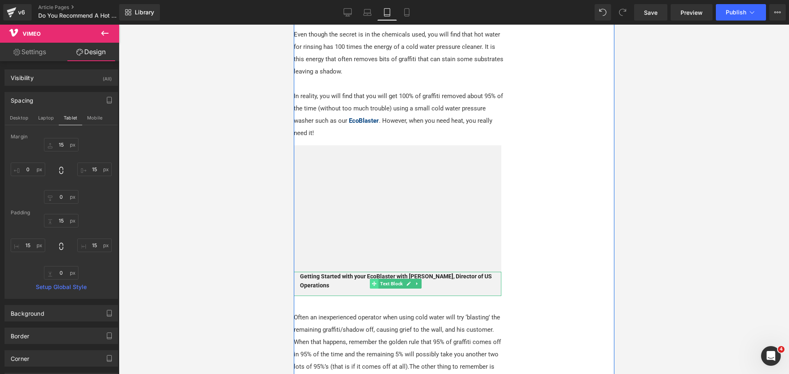
click at [370, 280] on span at bounding box center [373, 284] width 9 height 10
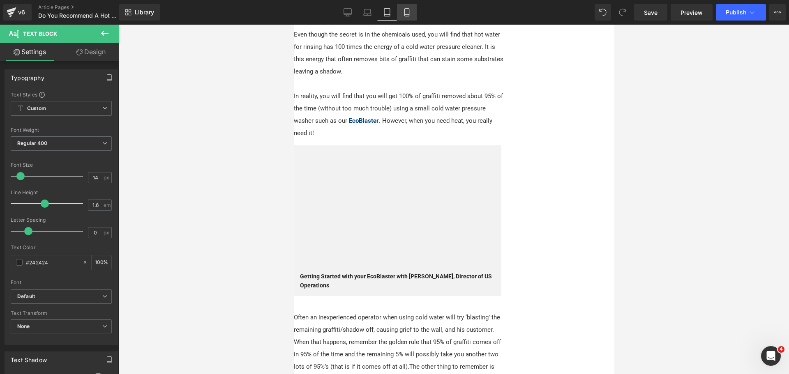
drag, startPoint x: 409, startPoint y: 13, endPoint x: 404, endPoint y: 20, distance: 8.9
click at [408, 13] on icon at bounding box center [407, 12] width 8 height 8
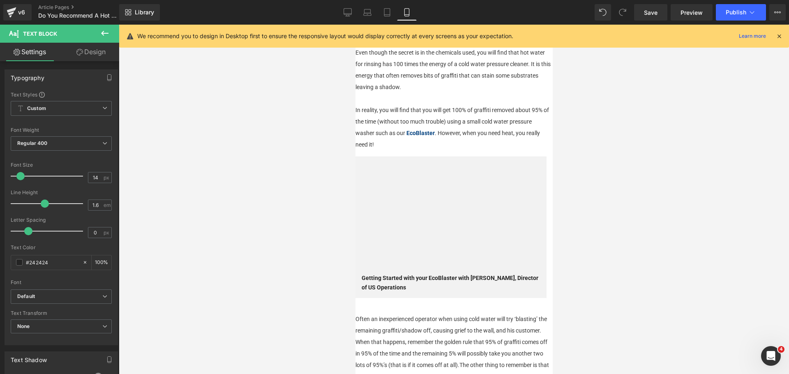
scroll to position [364, 0]
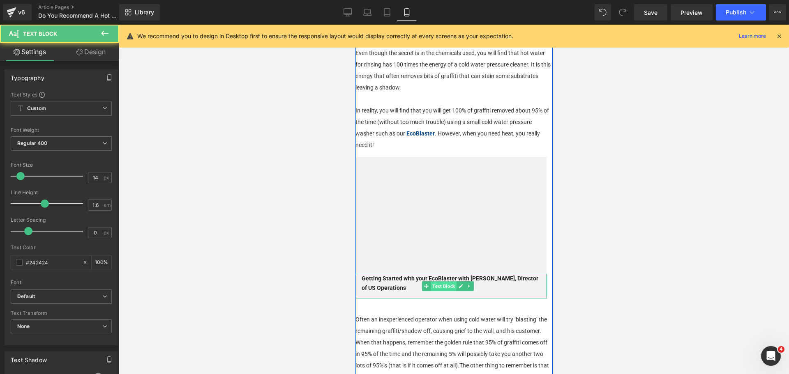
click at [434, 274] on div "Getting Started with your EcoBlaster with [PERSON_NAME], Director of US Operati…" at bounding box center [450, 286] width 191 height 25
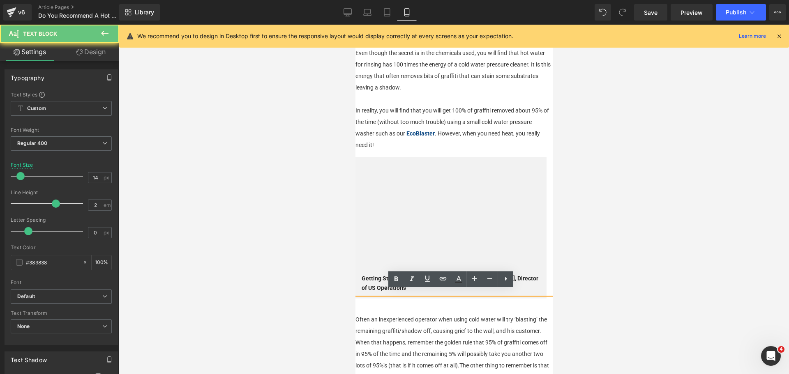
drag, startPoint x: 405, startPoint y: 299, endPoint x: 634, endPoint y: 294, distance: 229.4
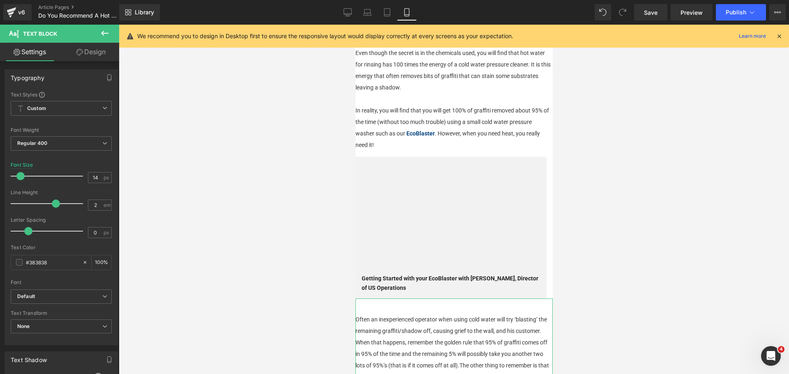
drag, startPoint x: 89, startPoint y: 46, endPoint x: 15, endPoint y: 117, distance: 102.0
click at [88, 46] on link "Design" at bounding box center [91, 52] width 60 height 18
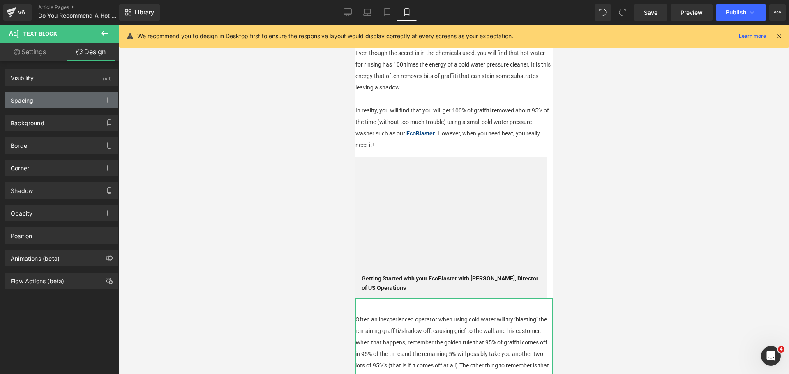
click at [28, 103] on div "Spacing" at bounding box center [61, 100] width 113 height 16
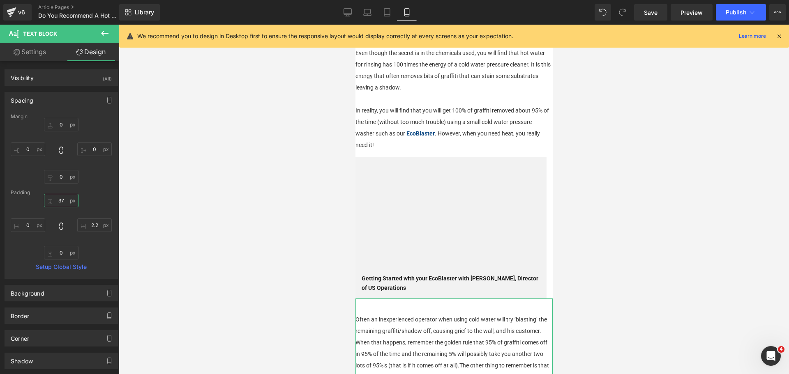
click at [63, 203] on input "37" at bounding box center [61, 201] width 35 height 14
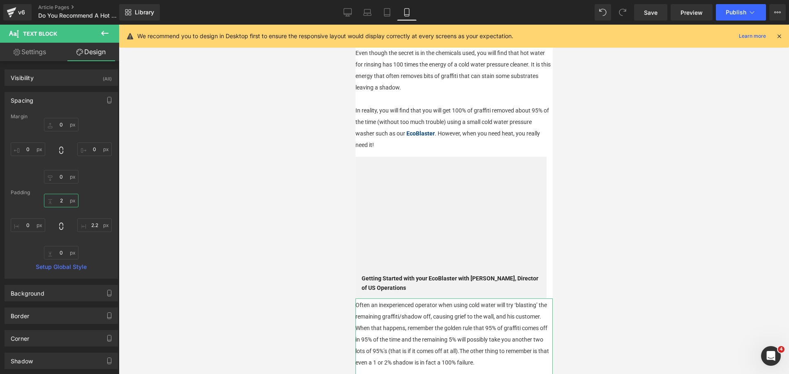
click at [64, 196] on input "2" at bounding box center [61, 201] width 35 height 14
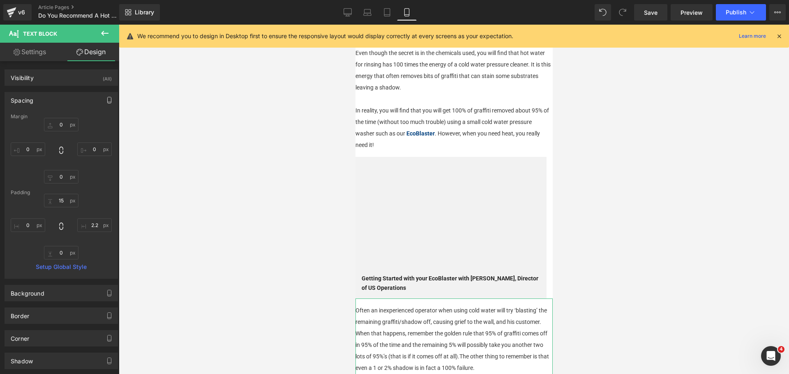
click at [108, 101] on icon "button" at bounding box center [109, 100] width 7 height 7
click at [75, 114] on button "Tablet" at bounding box center [70, 118] width 23 height 14
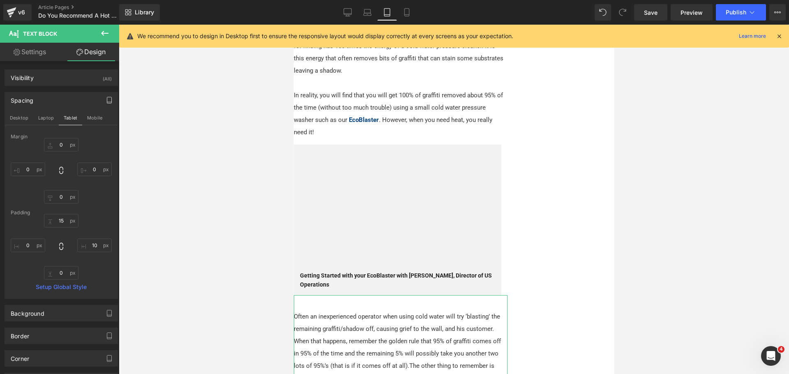
scroll to position [408, 0]
click at [60, 223] on input "15" at bounding box center [61, 221] width 35 height 14
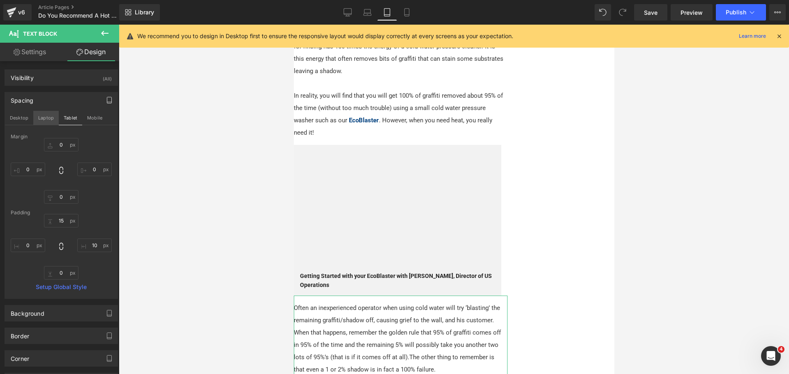
click at [46, 119] on button "Laptop" at bounding box center [45, 118] width 25 height 14
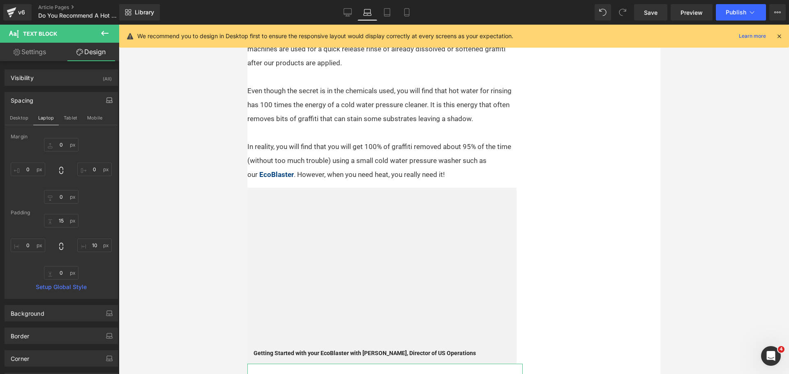
scroll to position [498, 0]
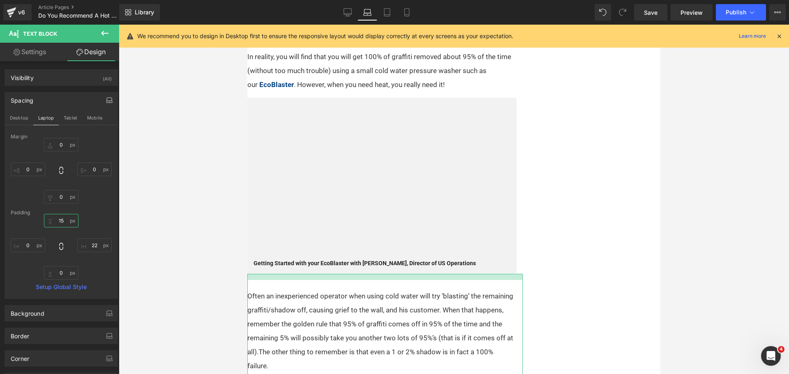
click at [63, 216] on input "15" at bounding box center [61, 221] width 35 height 14
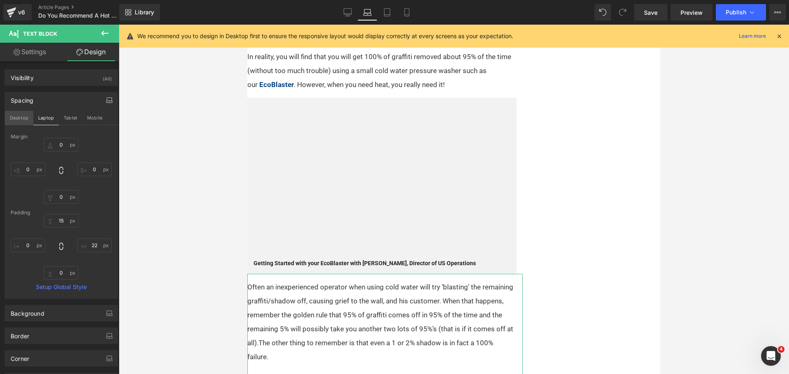
click at [23, 120] on button "Desktop" at bounding box center [19, 118] width 28 height 14
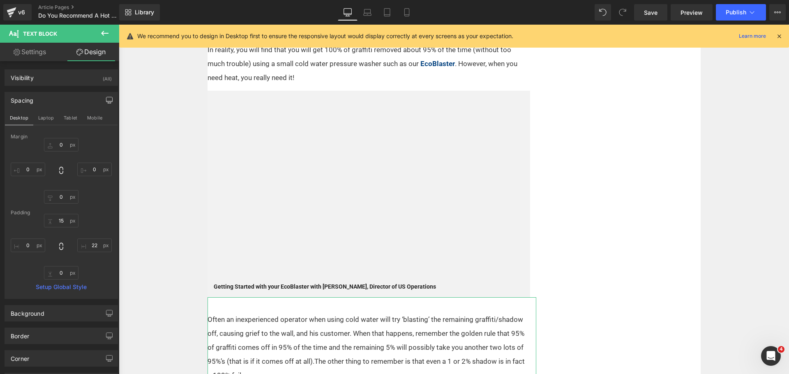
scroll to position [505, 0]
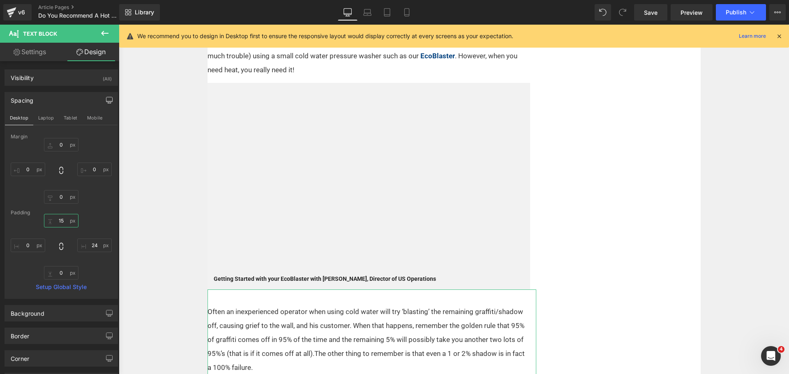
click at [64, 217] on input "15" at bounding box center [61, 221] width 35 height 14
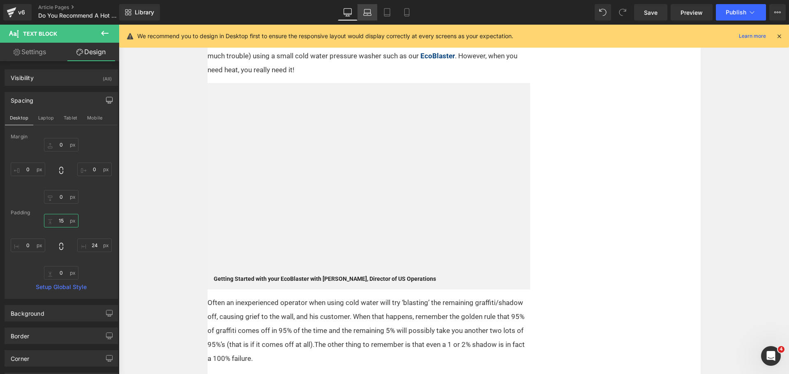
type input "15"
drag, startPoint x: 370, startPoint y: 11, endPoint x: 364, endPoint y: 18, distance: 9.7
click at [369, 11] on icon at bounding box center [367, 12] width 8 height 8
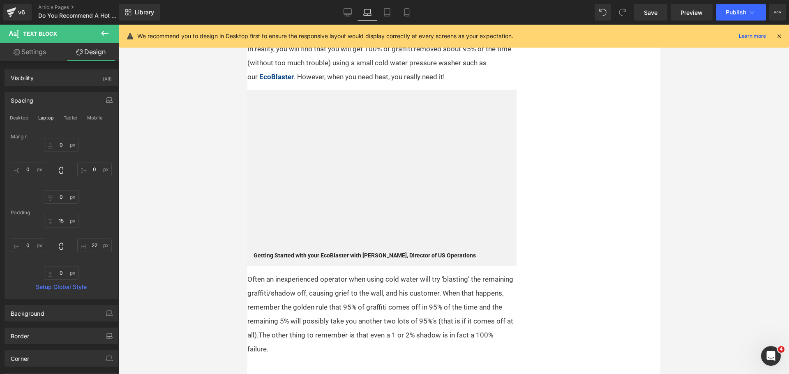
scroll to position [498, 0]
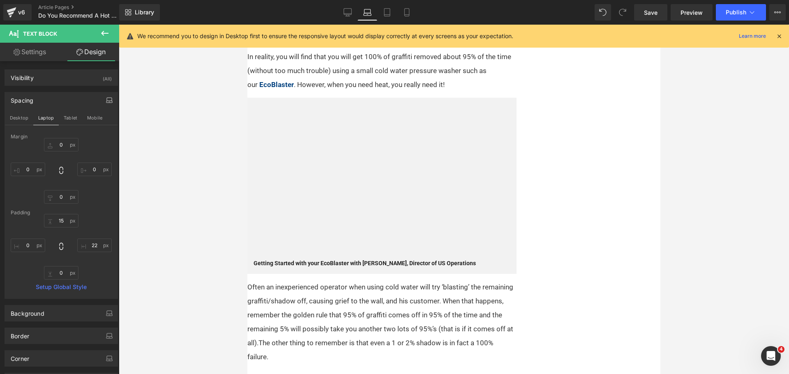
click at [364, 307] on span "Often an inexperienced operator when using cold water will try ‘blasting’ the r…" at bounding box center [380, 322] width 266 height 78
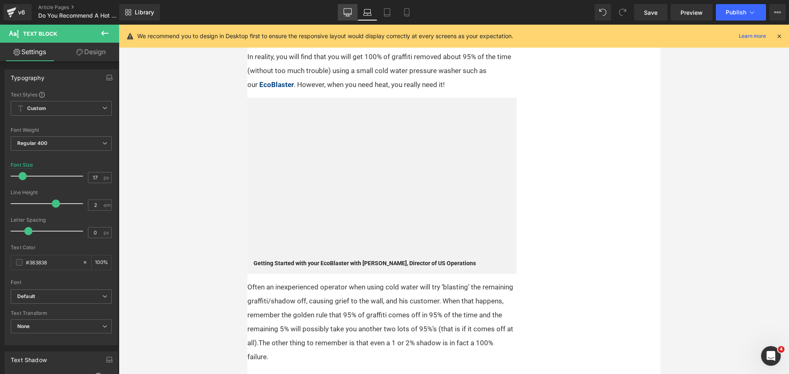
click at [350, 17] on link "Desktop" at bounding box center [348, 12] width 20 height 16
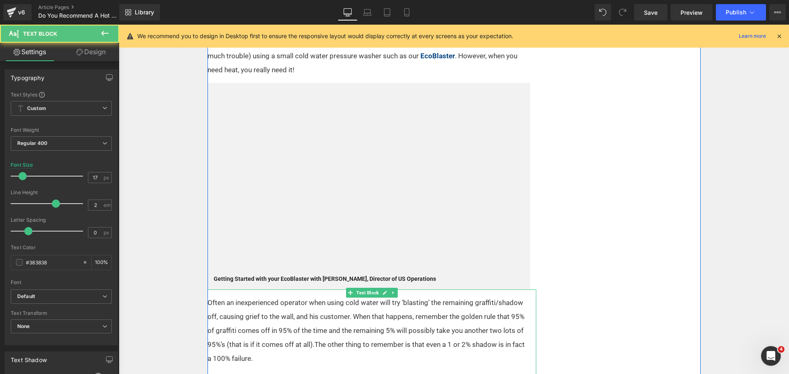
click at [314, 338] on p "Often an inexperienced operator when using cold water will try ‘blasting’ the r…" at bounding box center [367, 331] width 319 height 70
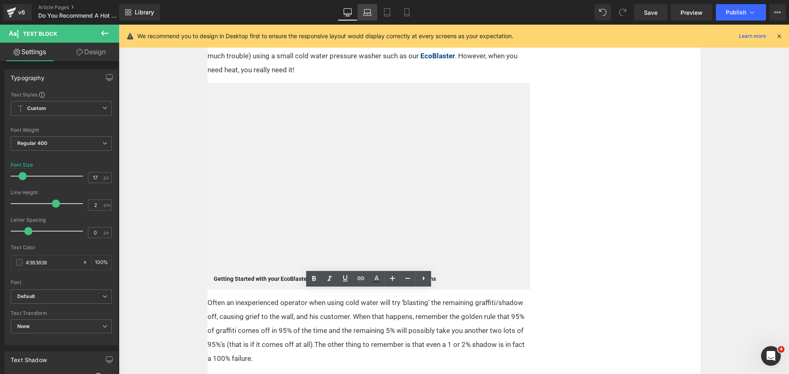
click at [366, 11] on icon at bounding box center [367, 12] width 8 height 8
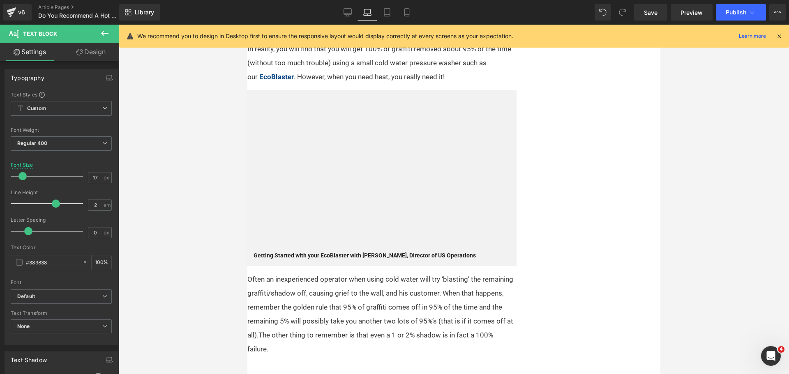
scroll to position [498, 0]
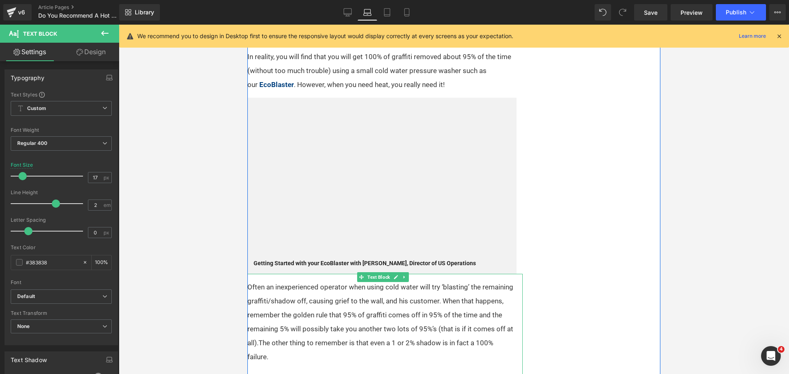
click at [316, 336] on p "Often an inexperienced operator when using cold water will try ‘blasting’ the r…" at bounding box center [380, 322] width 266 height 84
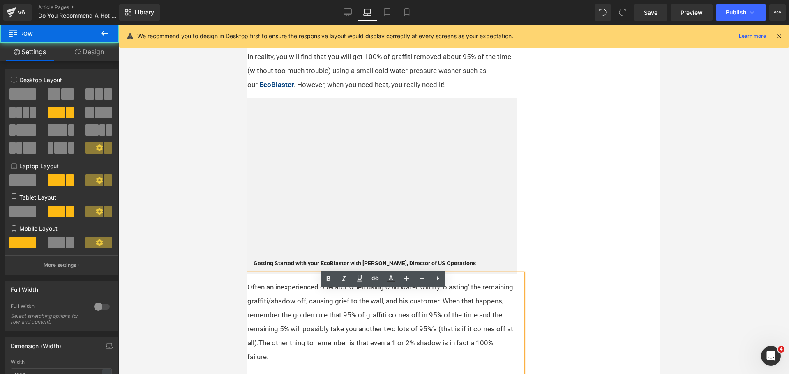
click at [641, 290] on div "Without doubt, the most ideal machine for the professional graffiti remover is …" at bounding box center [453, 195] width 413 height 1089
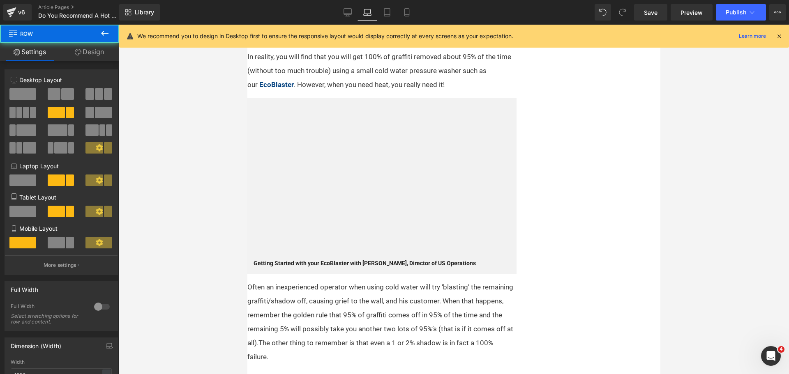
click at [392, 79] on p "In reality, you will find that you will get 100% of graffiti removed about 95% …" at bounding box center [380, 71] width 266 height 42
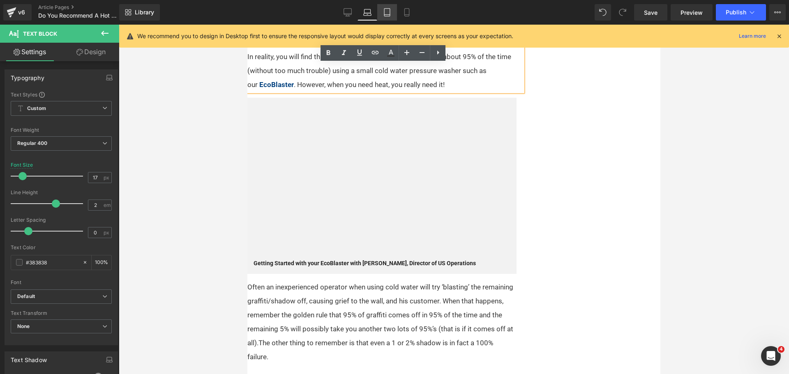
click at [381, 9] on link "Tablet" at bounding box center [387, 12] width 20 height 16
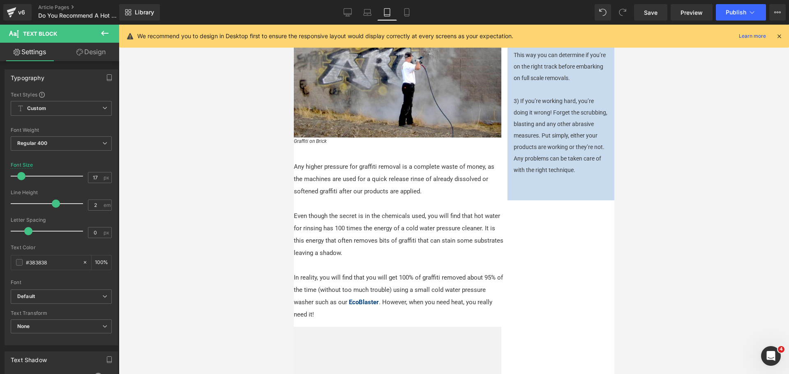
scroll to position [225, 0]
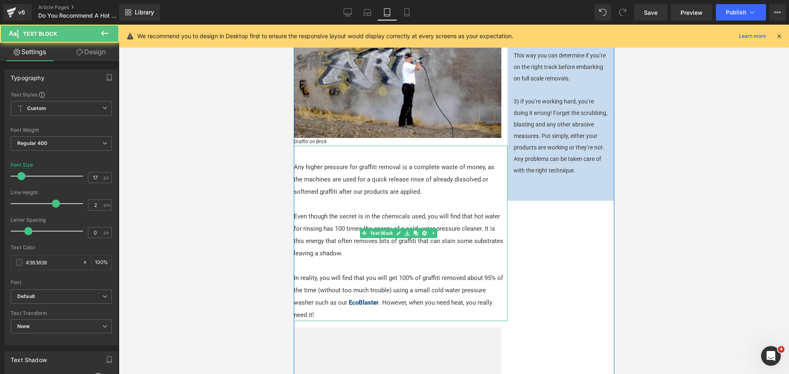
click at [401, 248] on p "Even though the secret is in the chemicals used, you will find that hot water f…" at bounding box center [398, 234] width 210 height 49
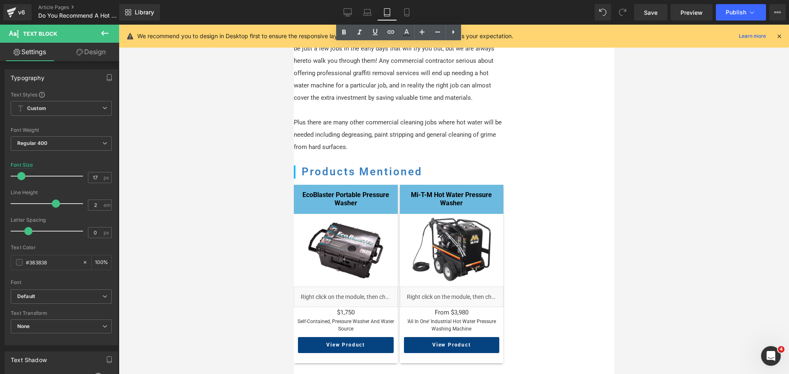
scroll to position [863, 0]
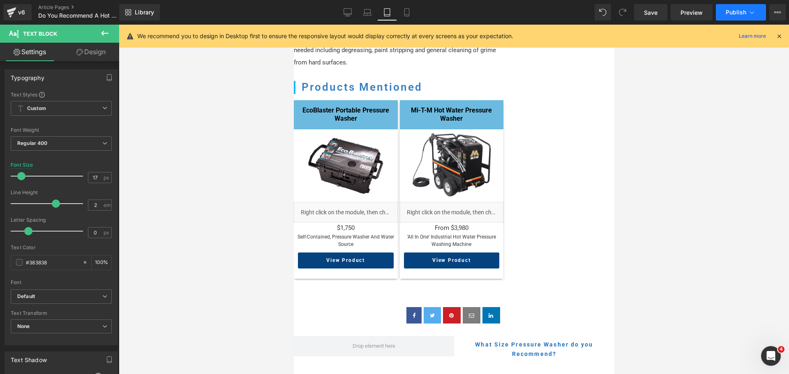
click at [728, 12] on span "Publish" at bounding box center [736, 12] width 21 height 7
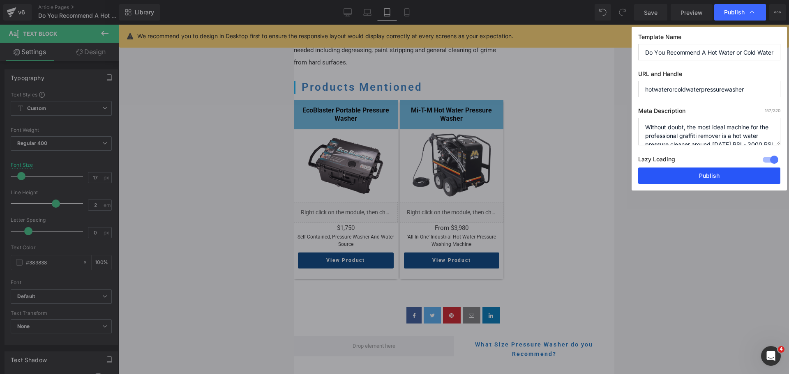
click at [713, 176] on button "Publish" at bounding box center [709, 176] width 142 height 16
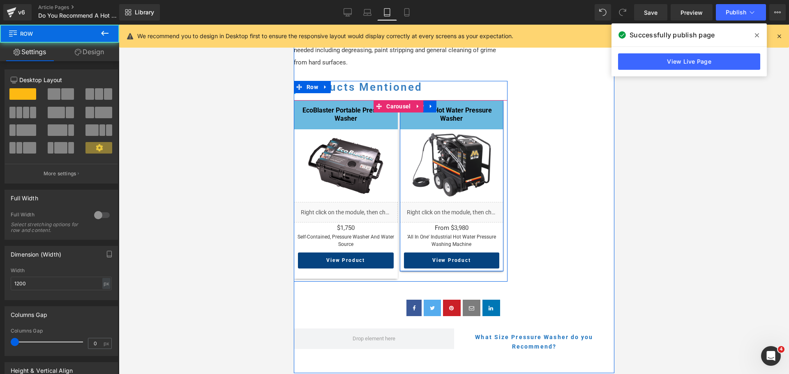
drag, startPoint x: 434, startPoint y: 273, endPoint x: 436, endPoint y: 266, distance: 7.6
click at [436, 271] on div at bounding box center [451, 271] width 104 height 1
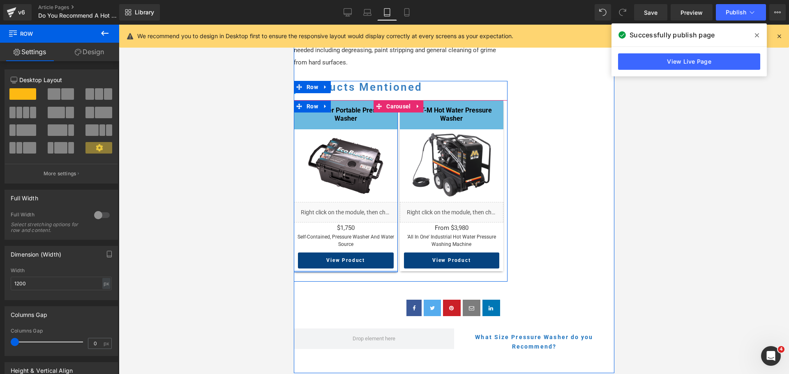
drag, startPoint x: 365, startPoint y: 270, endPoint x: 368, endPoint y: 264, distance: 7.0
click at [368, 264] on div "EcoBlaster Portable Pressure Washer Heading Image Liquid $1,750 Text Block self…" at bounding box center [345, 186] width 104 height 173
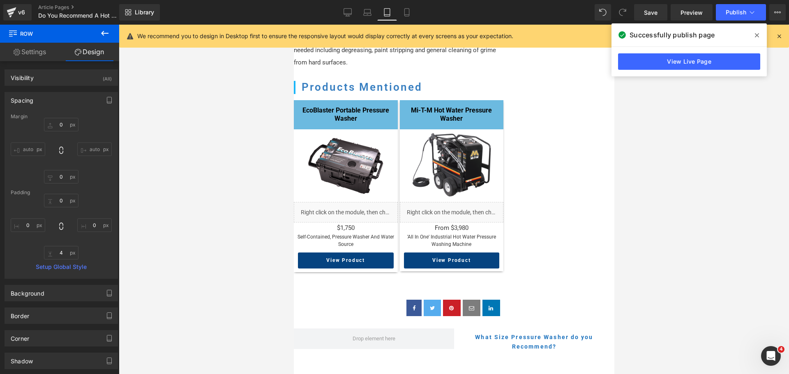
click at [649, 249] on div at bounding box center [454, 200] width 670 height 350
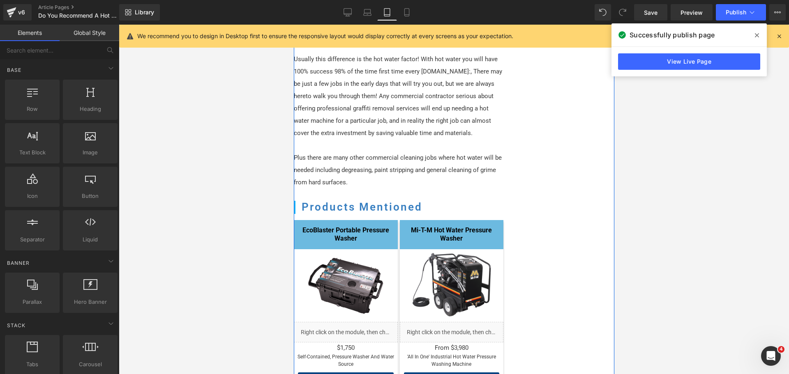
scroll to position [658, 0]
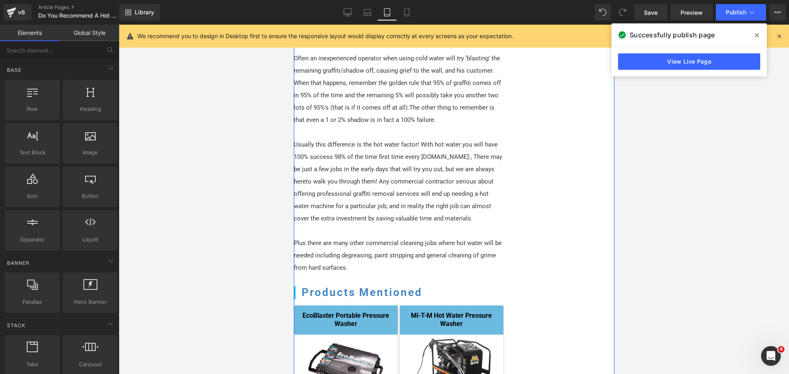
click at [293, 25] on div at bounding box center [293, 25] width 0 height 0
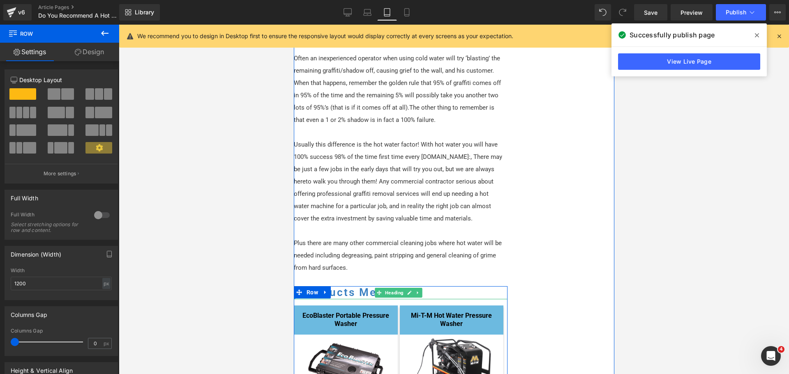
click at [371, 291] on h1 "Products Mentioned" at bounding box center [404, 292] width 206 height 13
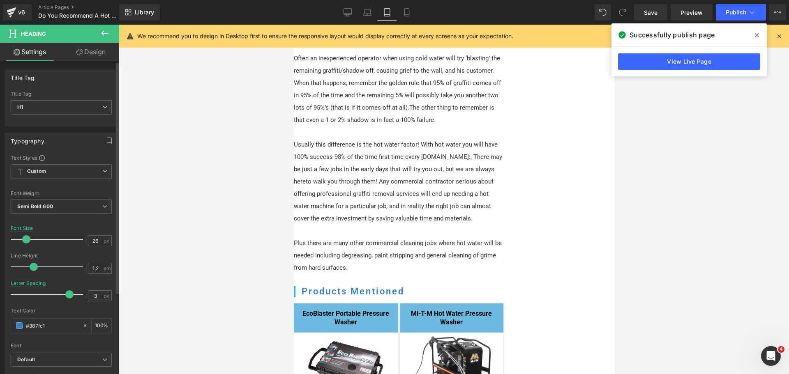
click at [28, 240] on span at bounding box center [26, 239] width 8 height 8
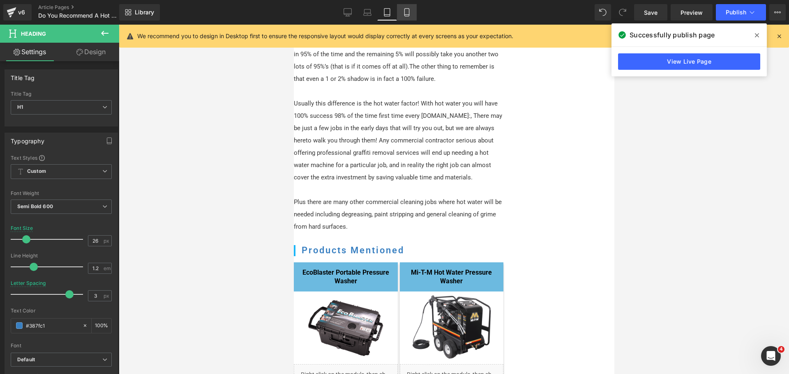
click at [403, 12] on icon at bounding box center [407, 12] width 8 height 8
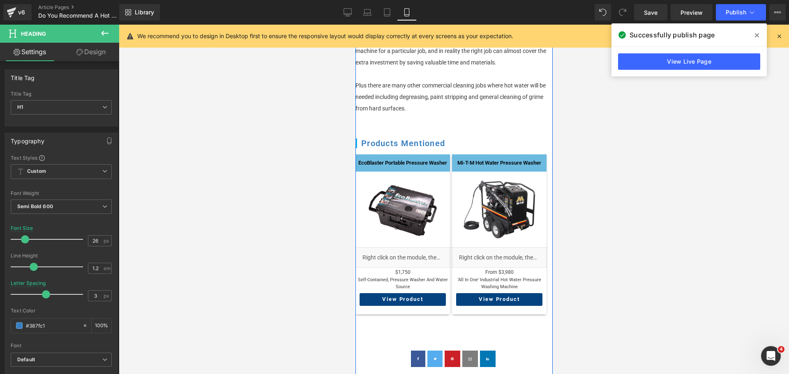
scroll to position [775, 0]
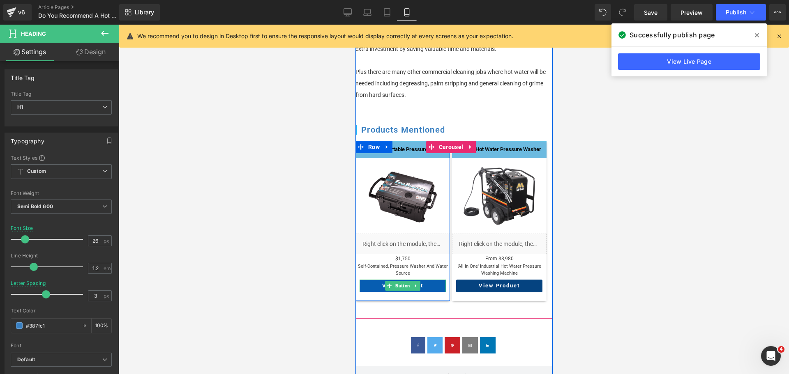
drag, startPoint x: 392, startPoint y: 279, endPoint x: 558, endPoint y: 332, distance: 174.1
click at [392, 281] on span at bounding box center [389, 286] width 9 height 10
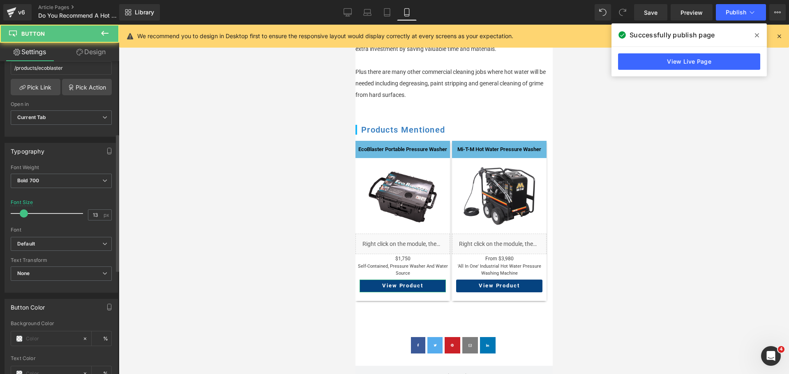
scroll to position [164, 0]
click at [94, 216] on input "13" at bounding box center [95, 215] width 14 height 10
type input "14"
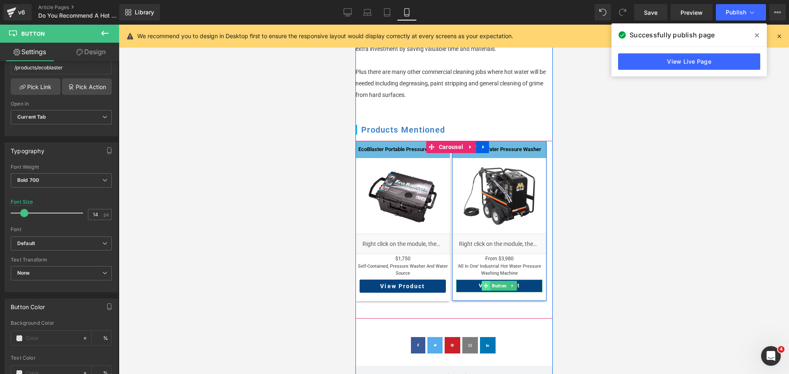
click at [487, 284] on icon at bounding box center [485, 286] width 5 height 5
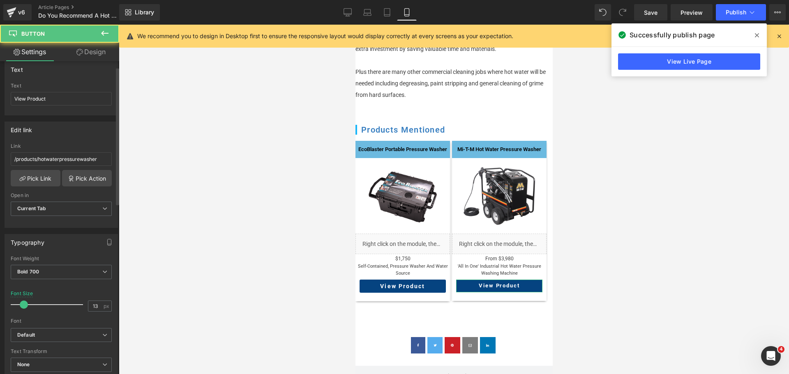
scroll to position [205, 0]
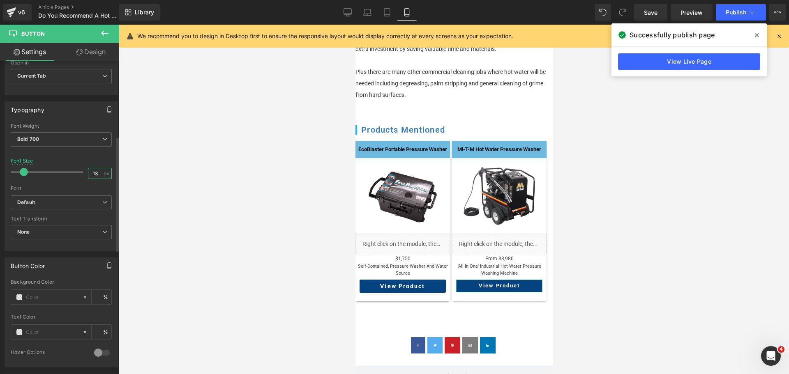
click at [94, 175] on input "13" at bounding box center [95, 173] width 14 height 10
type input "14"
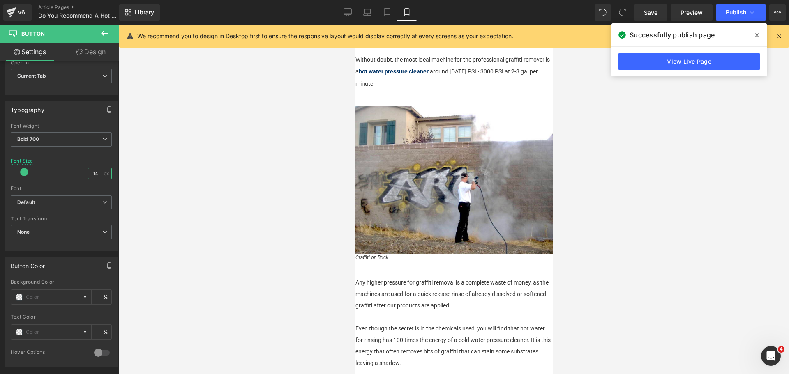
scroll to position [0, 0]
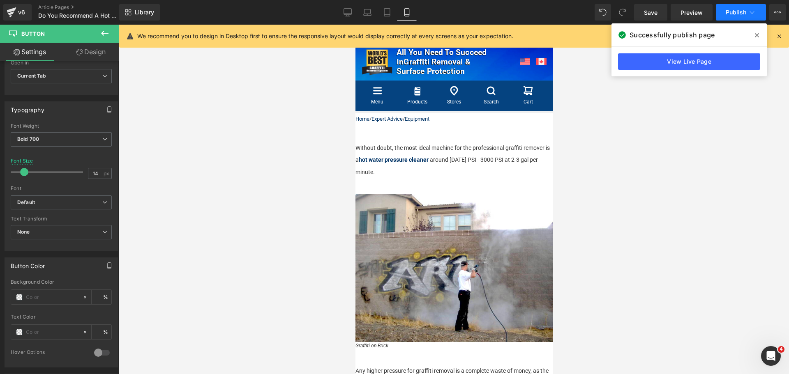
click at [722, 9] on button "Publish" at bounding box center [741, 12] width 50 height 16
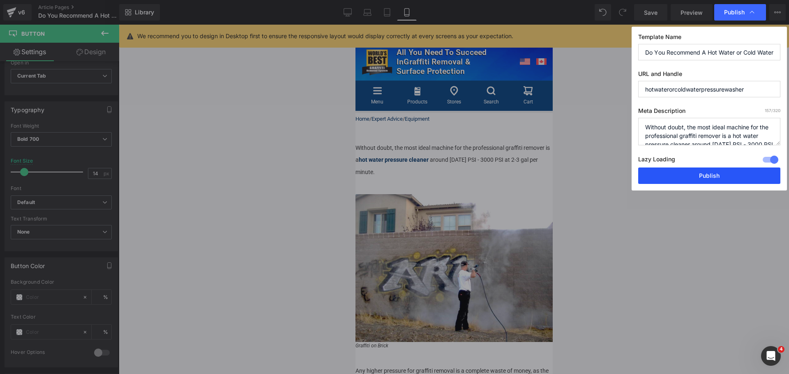
click at [696, 175] on button "Publish" at bounding box center [709, 176] width 142 height 16
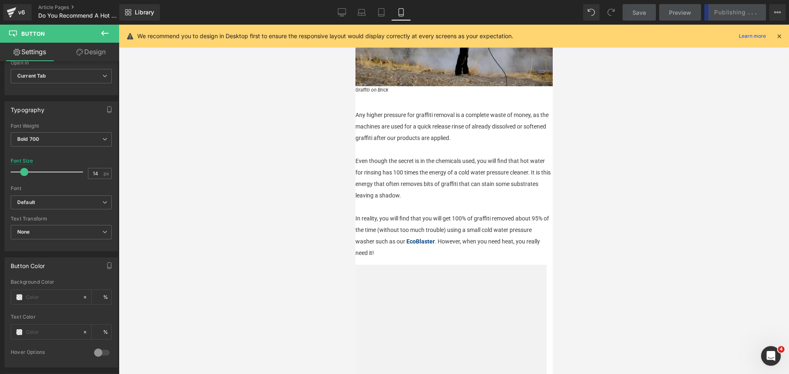
scroll to position [370, 0]
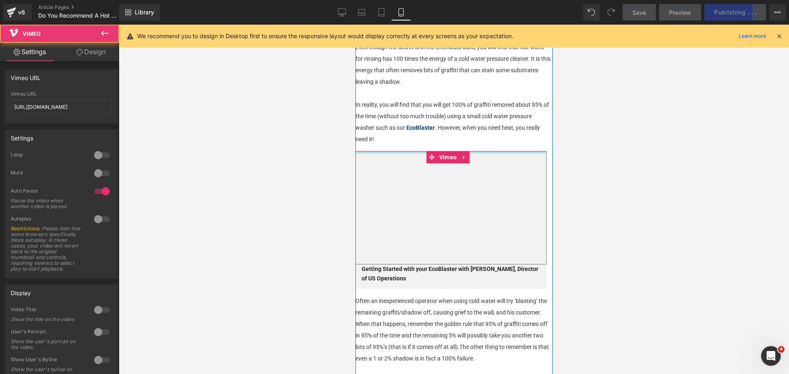
drag, startPoint x: 417, startPoint y: 152, endPoint x: 418, endPoint y: 147, distance: 5.2
click at [418, 151] on div "Vimeo" at bounding box center [450, 207] width 191 height 113
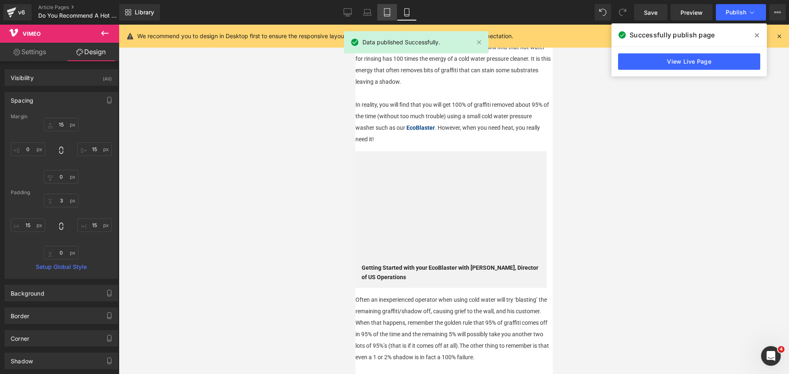
click at [389, 10] on icon at bounding box center [387, 12] width 8 height 8
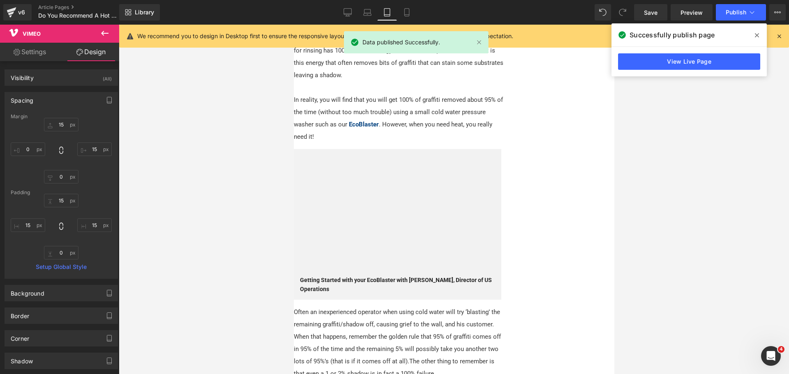
scroll to position [403, 0]
click at [399, 150] on div "Vimeo" at bounding box center [397, 213] width 208 height 127
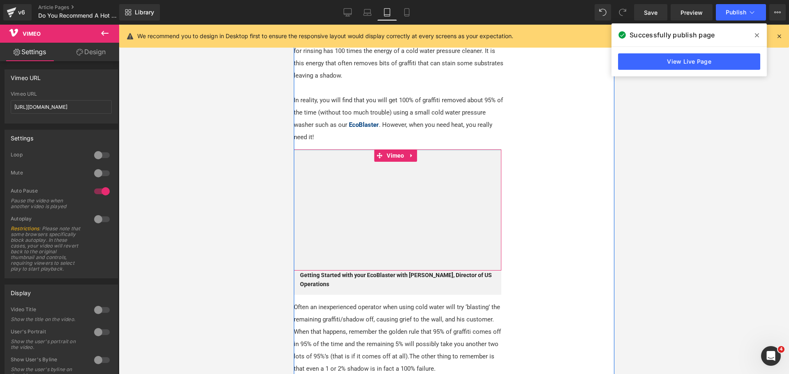
drag, startPoint x: 361, startPoint y: 152, endPoint x: 677, endPoint y: 46, distance: 332.9
click at [362, 150] on div "Vimeo" at bounding box center [397, 210] width 208 height 121
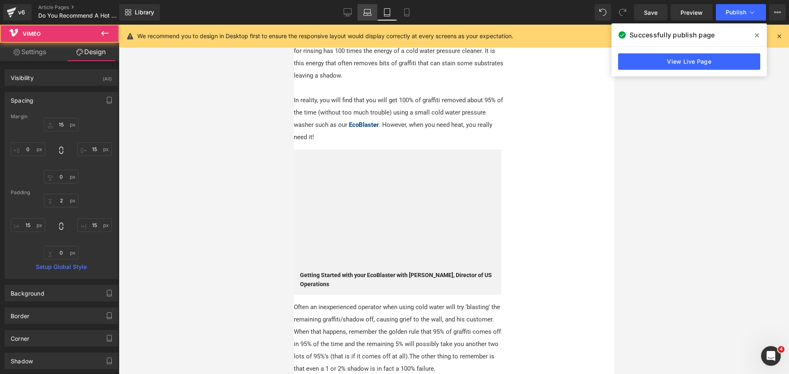
click at [374, 14] on link "Laptop" at bounding box center [368, 12] width 20 height 16
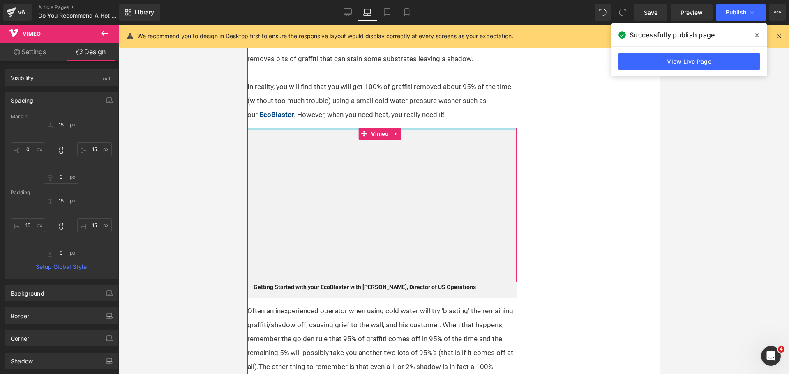
drag, startPoint x: 312, startPoint y: 151, endPoint x: 312, endPoint y: 143, distance: 7.4
click at [312, 143] on div "Without doubt, the most ideal machine for the professional graffiti remover is …" at bounding box center [384, 223] width 275 height 1045
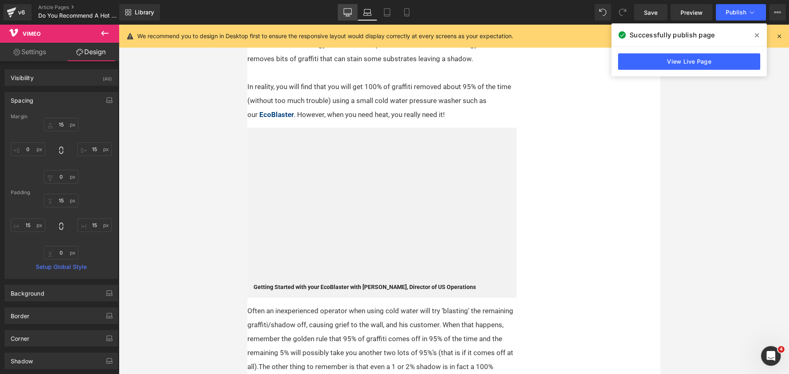
click at [348, 14] on icon at bounding box center [348, 14] width 8 height 0
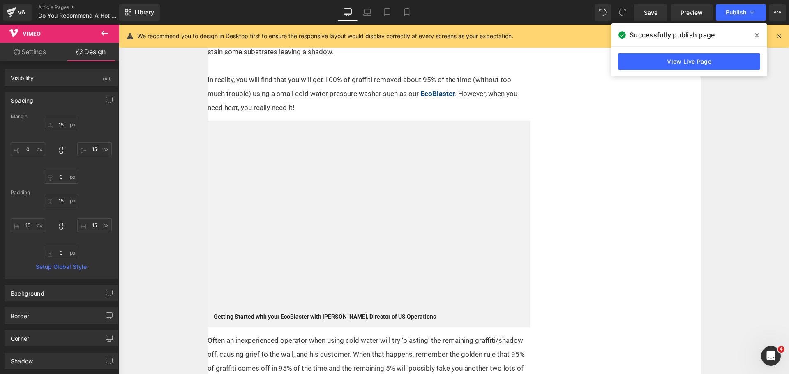
scroll to position [443, 0]
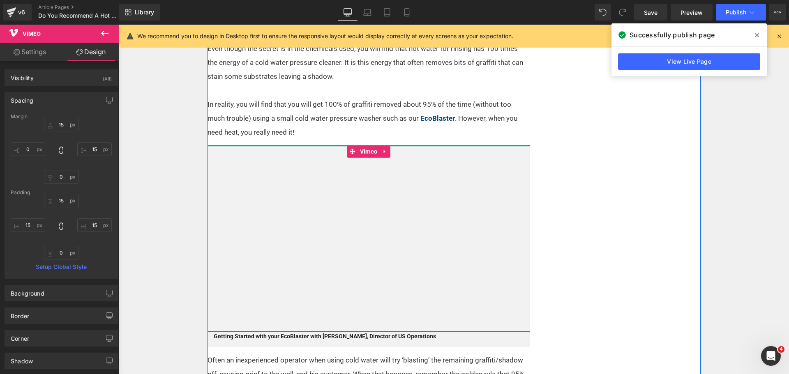
drag, startPoint x: 316, startPoint y: 149, endPoint x: 316, endPoint y: 143, distance: 6.6
click at [316, 143] on div "Without doubt, the most ideal machine for the professional graffiti remover is …" at bounding box center [372, 268] width 329 height 1068
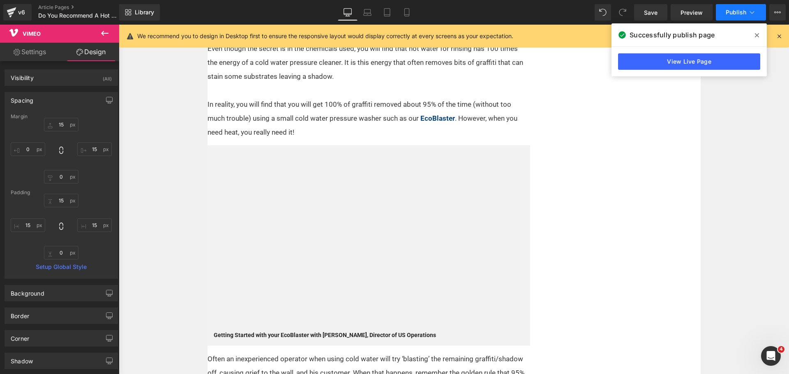
click at [737, 8] on button "Publish" at bounding box center [741, 12] width 50 height 16
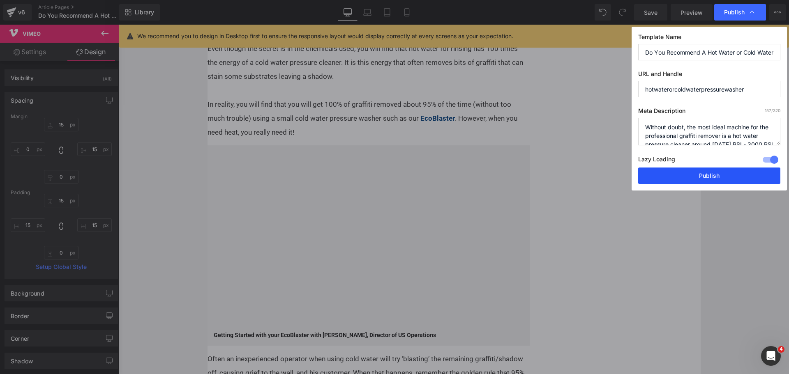
click at [685, 170] on button "Publish" at bounding box center [709, 176] width 142 height 16
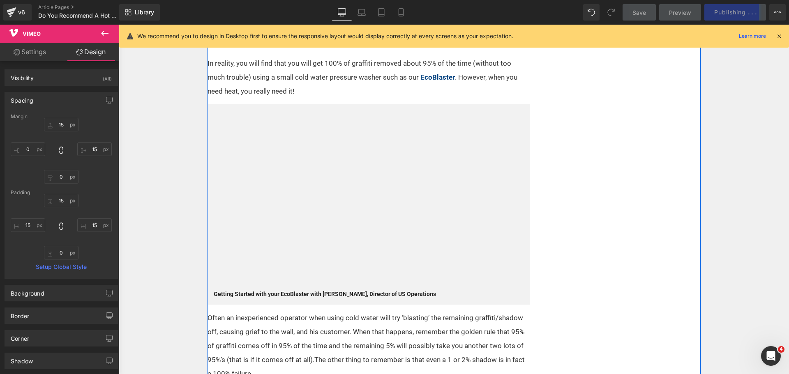
scroll to position [493, 0]
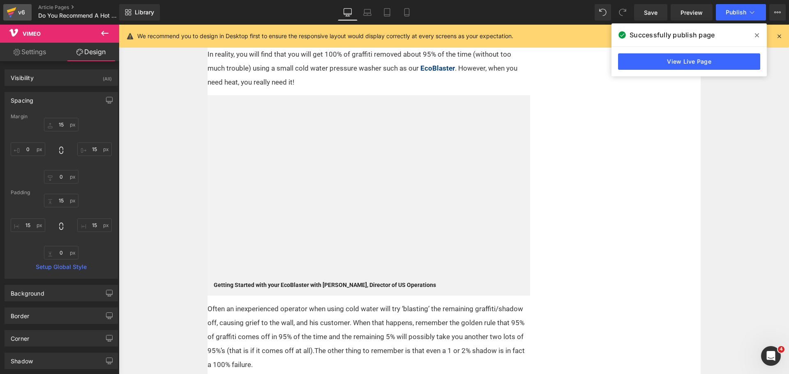
click at [17, 10] on div "v6" at bounding box center [21, 12] width 10 height 11
